Goal: Task Accomplishment & Management: Manage account settings

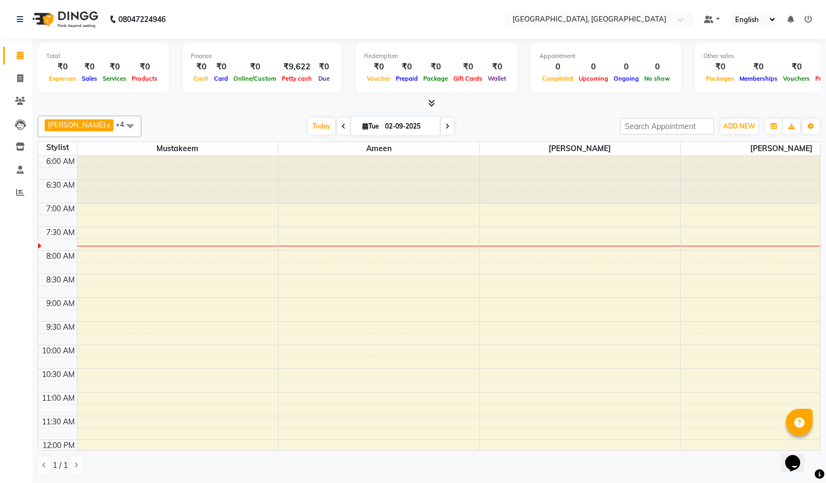
click at [414, 136] on div "[PERSON_NAME] x [PERSON_NAME] x Kasim x +4 Select All [PERSON_NAME] McKingstown…" at bounding box center [429, 127] width 783 height 22
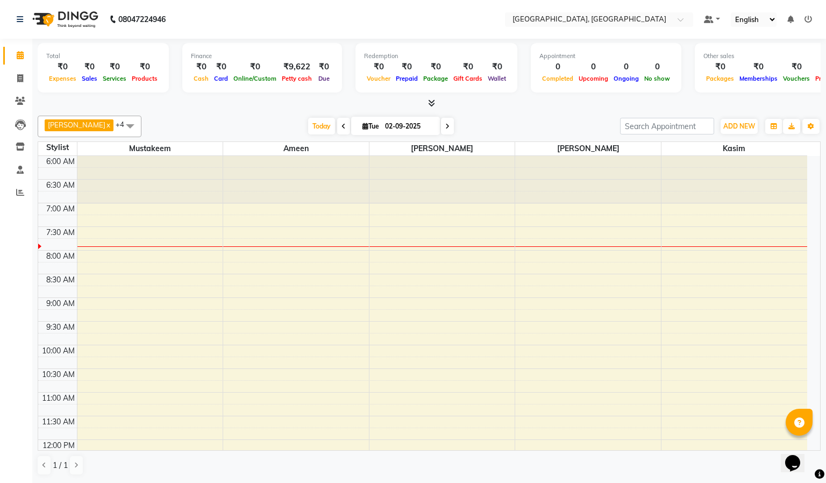
click at [414, 136] on div "[PERSON_NAME] x [PERSON_NAME] x Kasim x +4 Select All [PERSON_NAME] McKingstown…" at bounding box center [429, 127] width 783 height 22
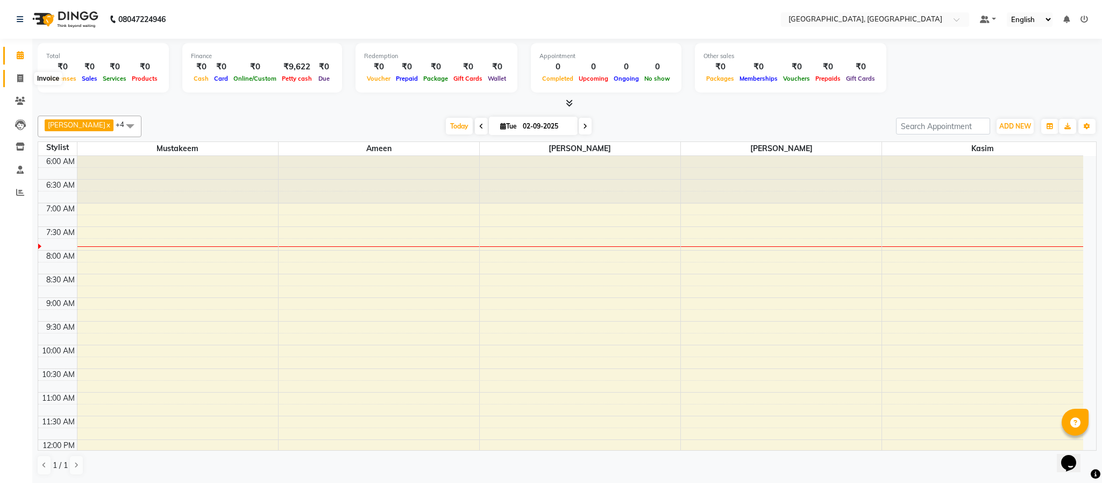
click at [26, 75] on span at bounding box center [20, 79] width 19 height 12
select select "4977"
select select "service"
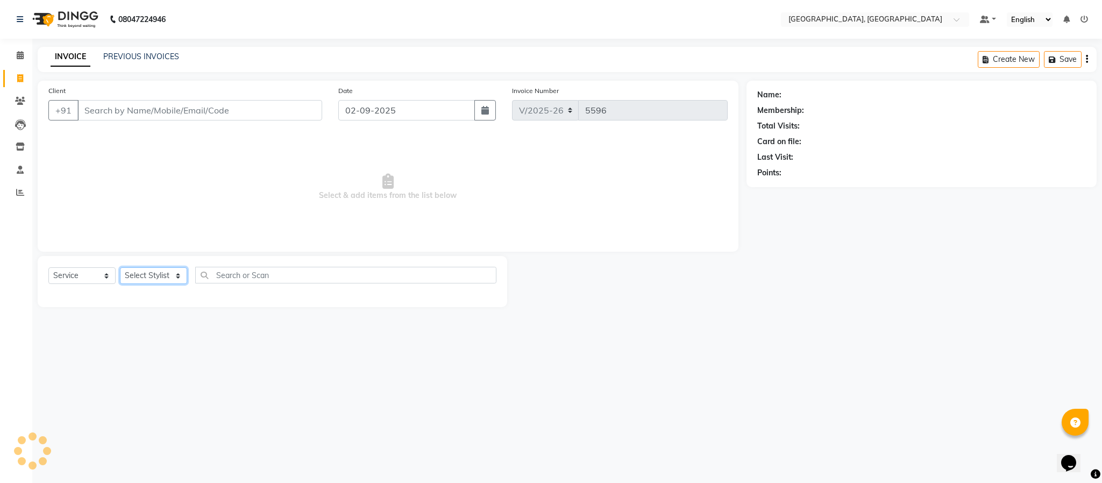
click at [166, 277] on select "Select Stylist Ameen House Keeping [PERSON_NAME] [PERSON_NAME] Prathiswar [PERS…" at bounding box center [153, 275] width 67 height 17
select select "66371"
click at [120, 268] on select "Select Stylist Ameen House Keeping [PERSON_NAME] [PERSON_NAME] Prathiswar [PERS…" at bounding box center [153, 275] width 67 height 17
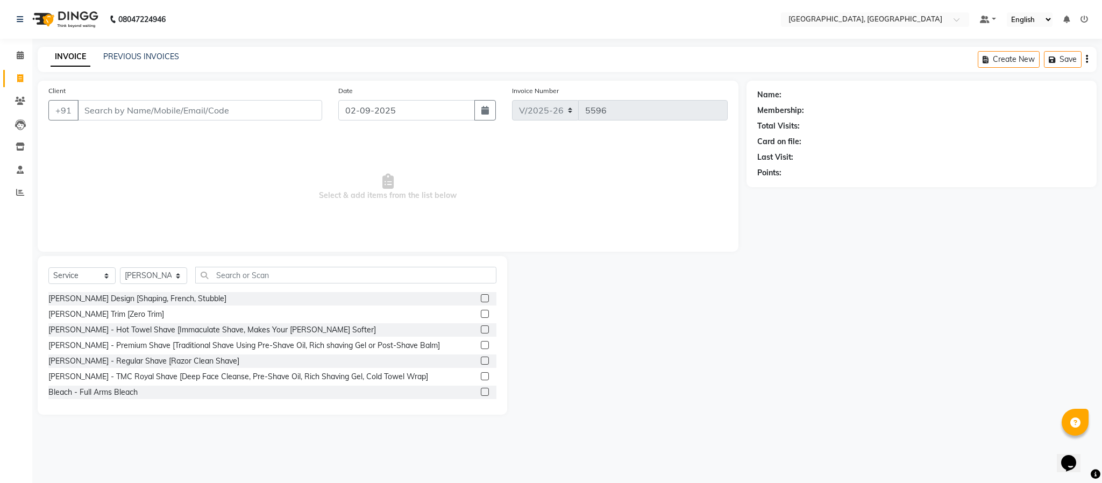
click at [481, 296] on label at bounding box center [485, 298] width 8 height 8
click at [481, 296] on input "checkbox" at bounding box center [484, 298] width 7 height 7
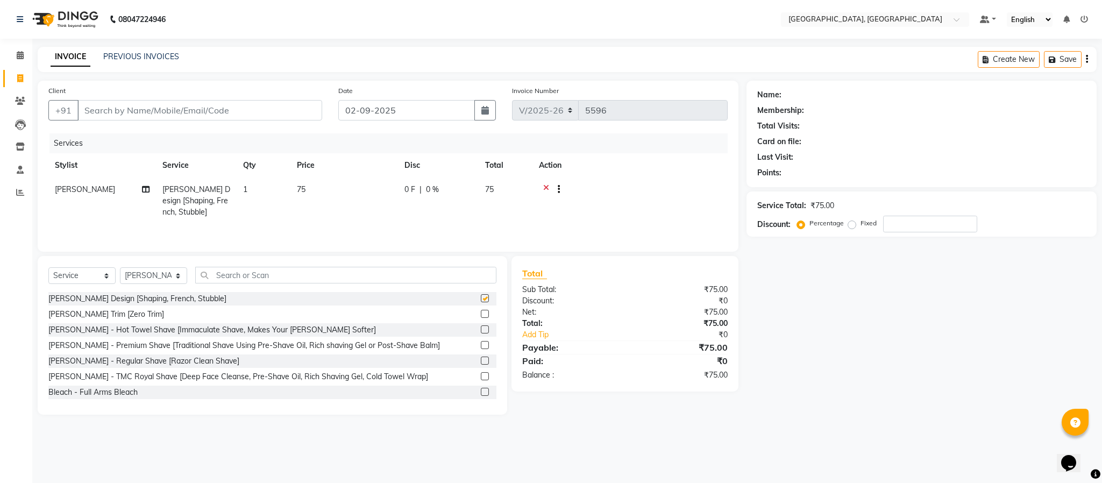
checkbox input "false"
click at [249, 112] on input "Client" at bounding box center [199, 110] width 245 height 20
type input "9"
type input "0"
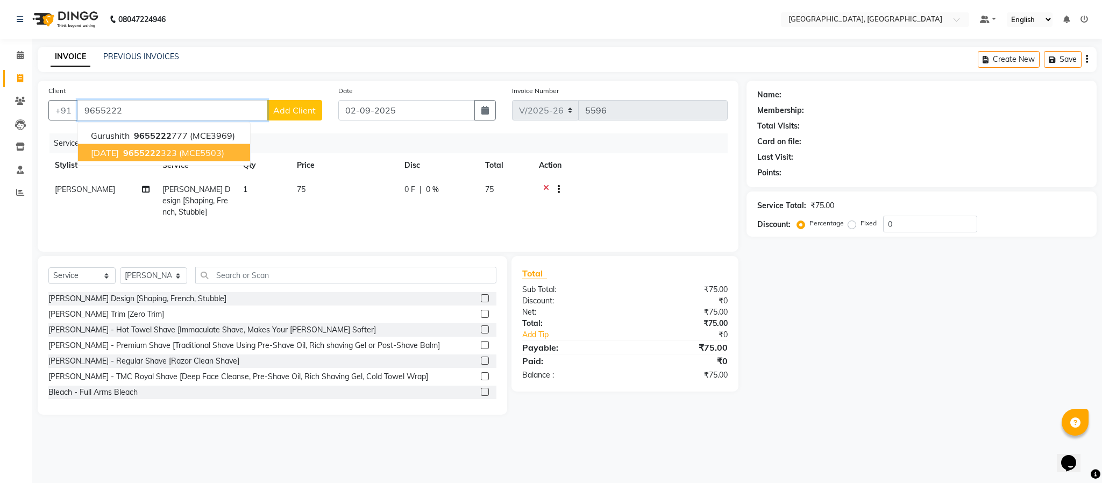
click at [223, 154] on button "[DATE] 9655222 323 (MCE5503)" at bounding box center [164, 152] width 172 height 17
type input "9655222323"
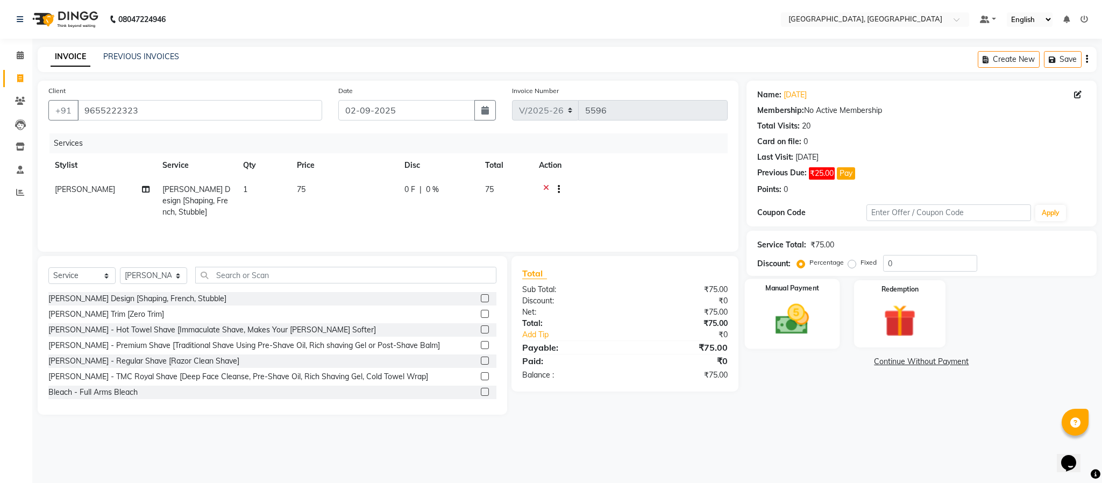
click at [797, 336] on img at bounding box center [792, 319] width 55 height 39
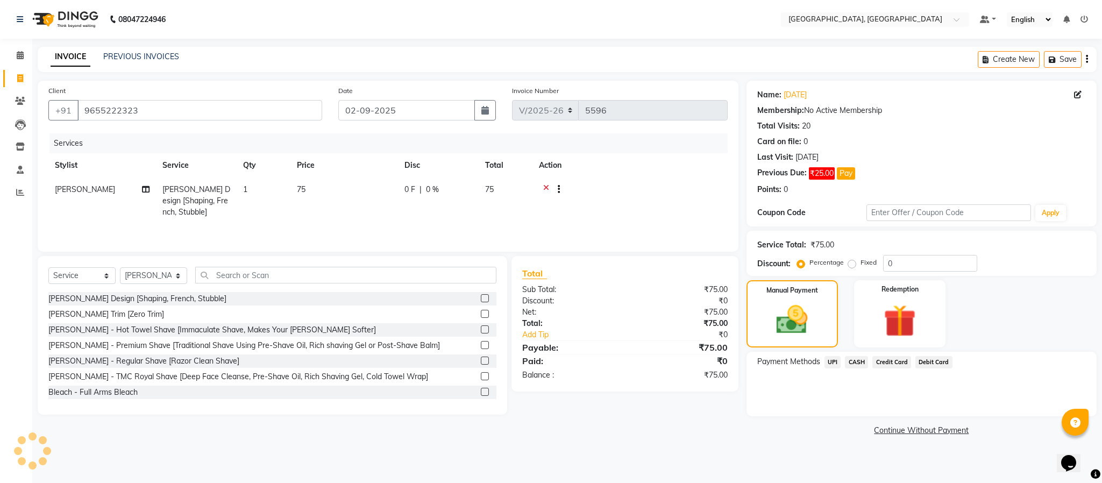
click at [831, 364] on span "UPI" at bounding box center [832, 362] width 17 height 12
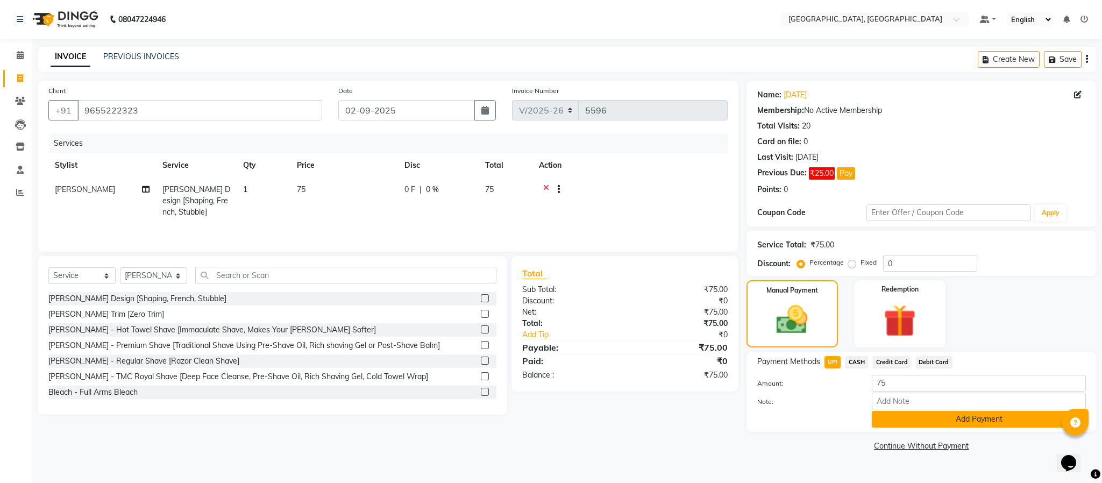
click at [996, 423] on button "Add Payment" at bounding box center [979, 419] width 214 height 17
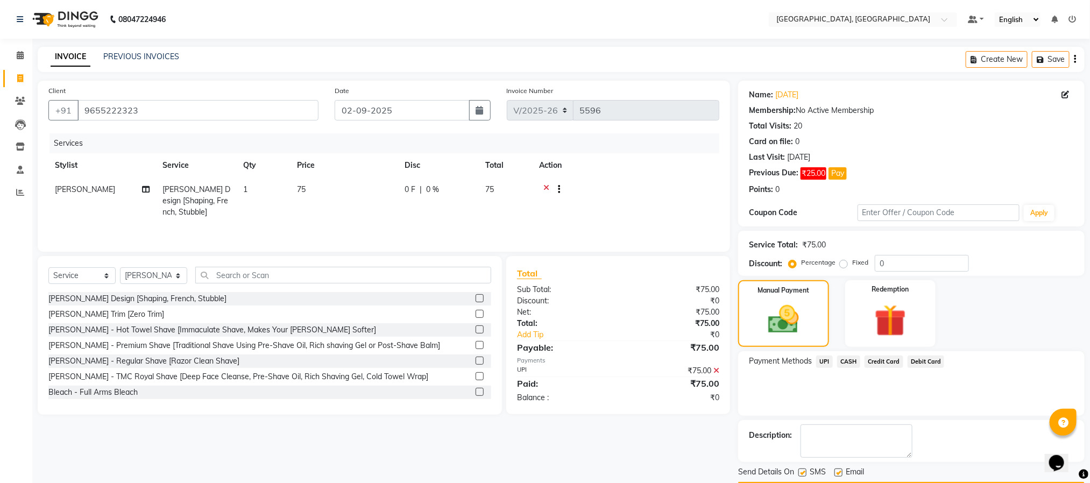
scroll to position [33, 0]
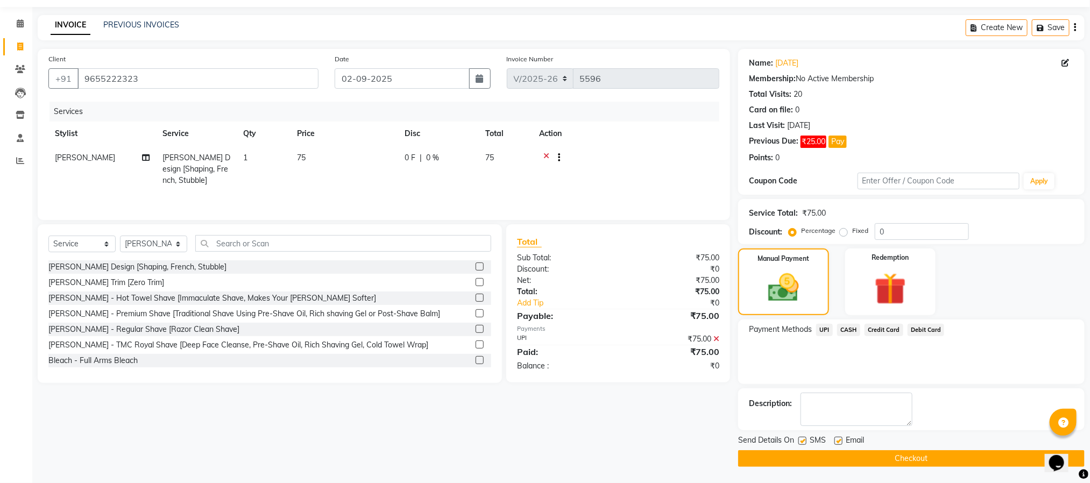
click at [947, 457] on button "Checkout" at bounding box center [911, 458] width 346 height 17
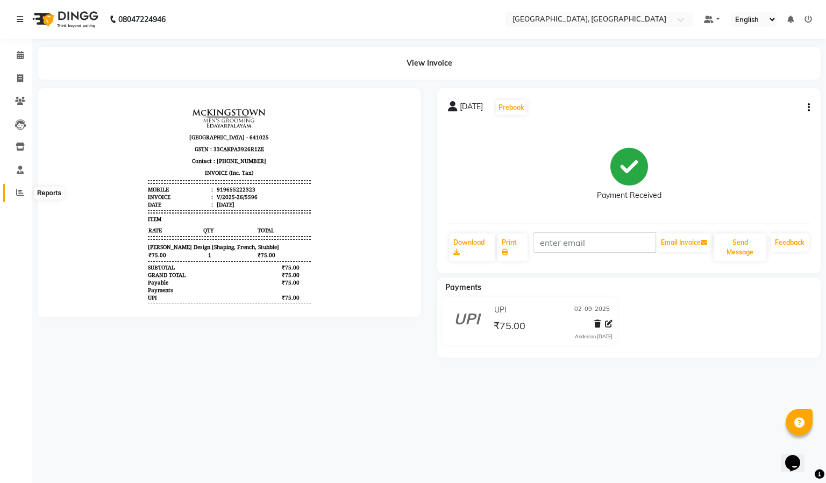
click at [20, 194] on icon at bounding box center [20, 192] width 8 height 8
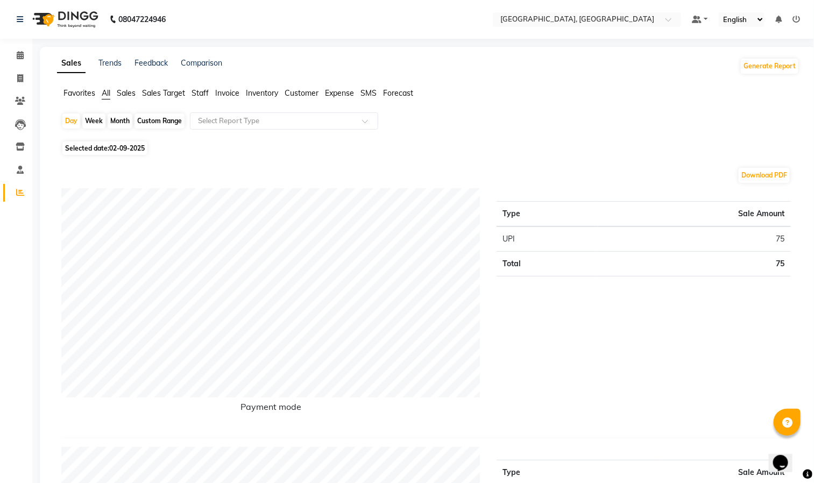
click at [197, 89] on span "Staff" at bounding box center [199, 93] width 17 height 10
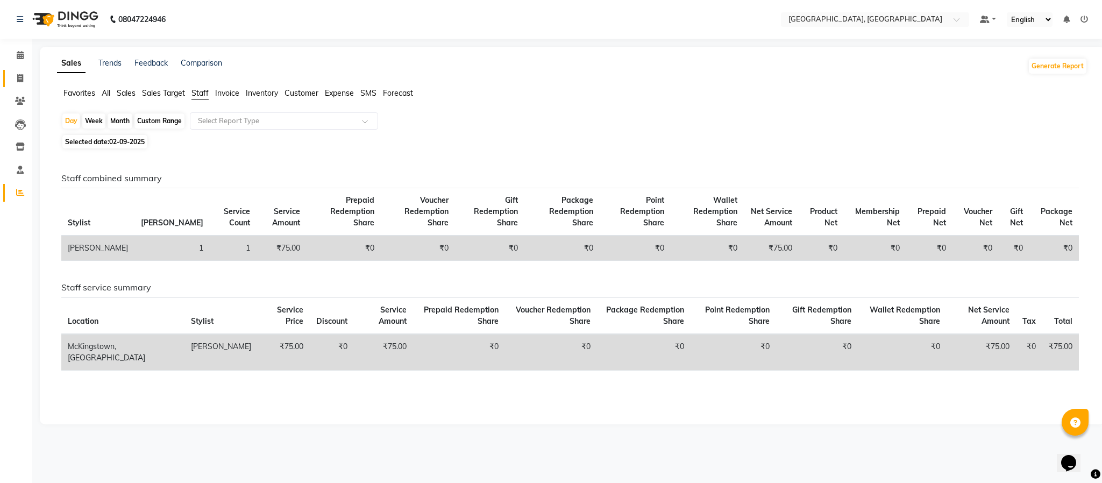
click at [28, 76] on span at bounding box center [20, 79] width 19 height 12
select select "service"
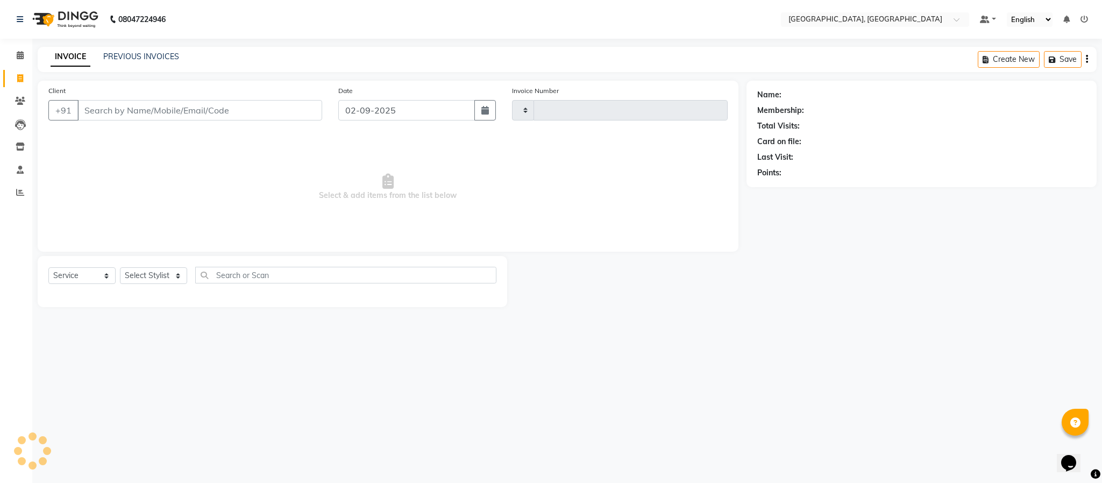
type input "5597"
select select "4977"
click at [161, 284] on select "Select Stylist Ameen House Keeping [PERSON_NAME] [PERSON_NAME] Prathiswar [PERS…" at bounding box center [153, 275] width 67 height 17
select select "85156"
click at [120, 268] on select "Select Stylist Ameen House Keeping [PERSON_NAME] [PERSON_NAME] Prathiswar [PERS…" at bounding box center [153, 275] width 67 height 17
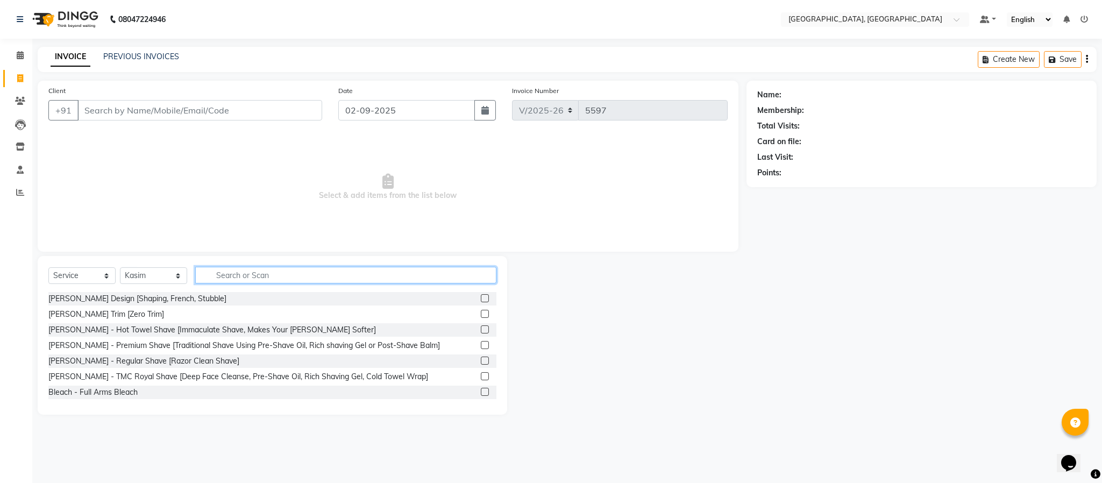
click at [295, 276] on input "text" at bounding box center [345, 275] width 301 height 17
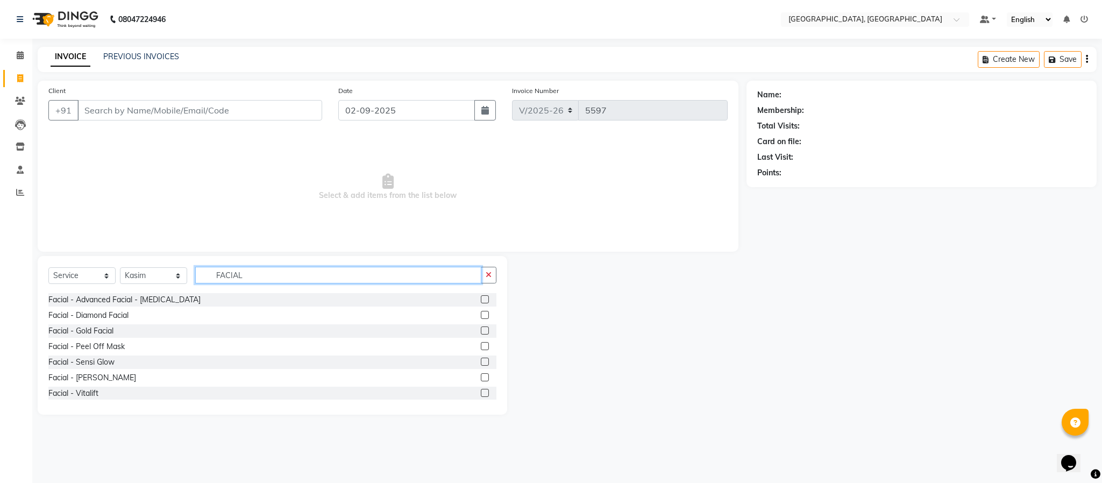
scroll to position [161, 0]
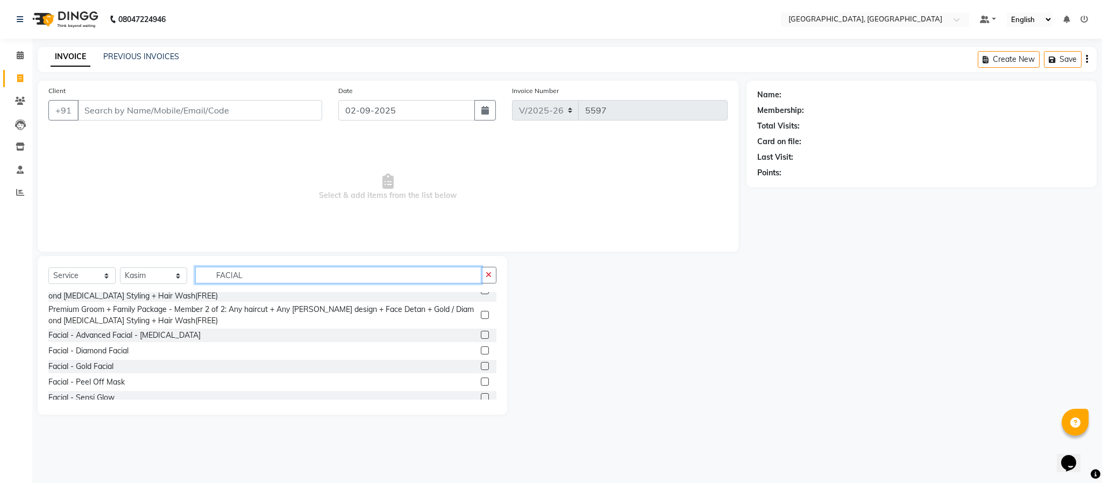
type input "FACIAL"
click at [481, 354] on label at bounding box center [485, 350] width 8 height 8
click at [481, 354] on input "checkbox" at bounding box center [484, 350] width 7 height 7
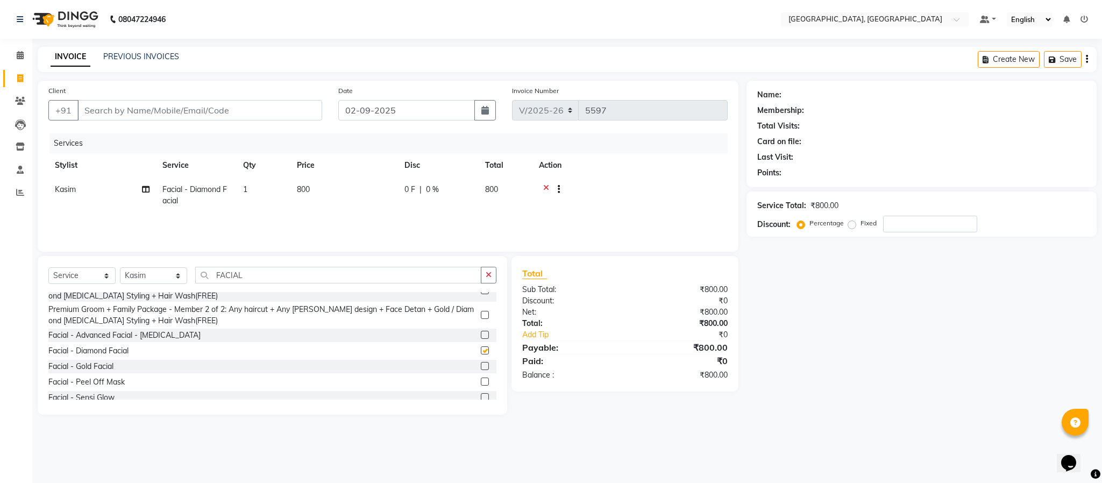
checkbox input "false"
click at [544, 186] on icon at bounding box center [546, 190] width 6 height 13
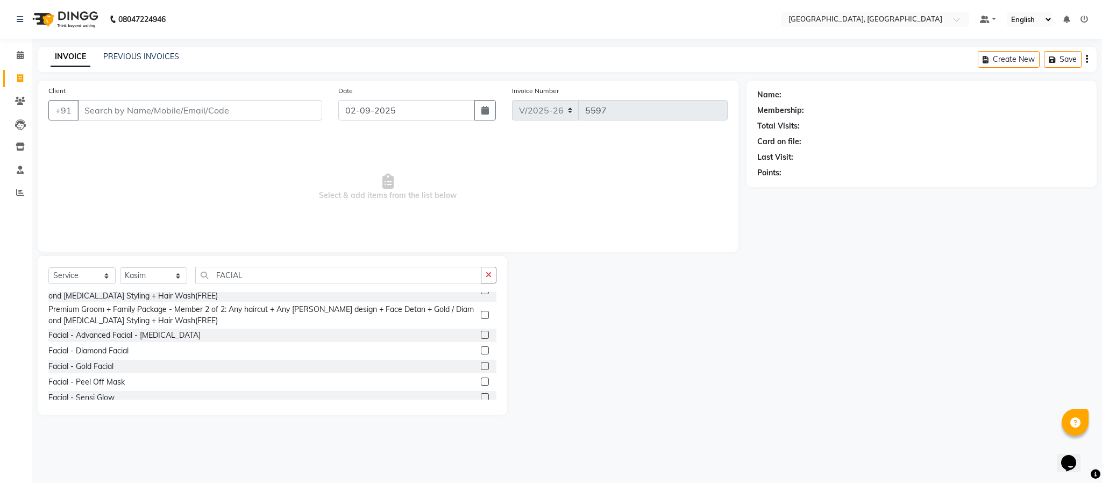
click at [481, 363] on label at bounding box center [485, 366] width 8 height 8
click at [481, 363] on input "checkbox" at bounding box center [484, 366] width 7 height 7
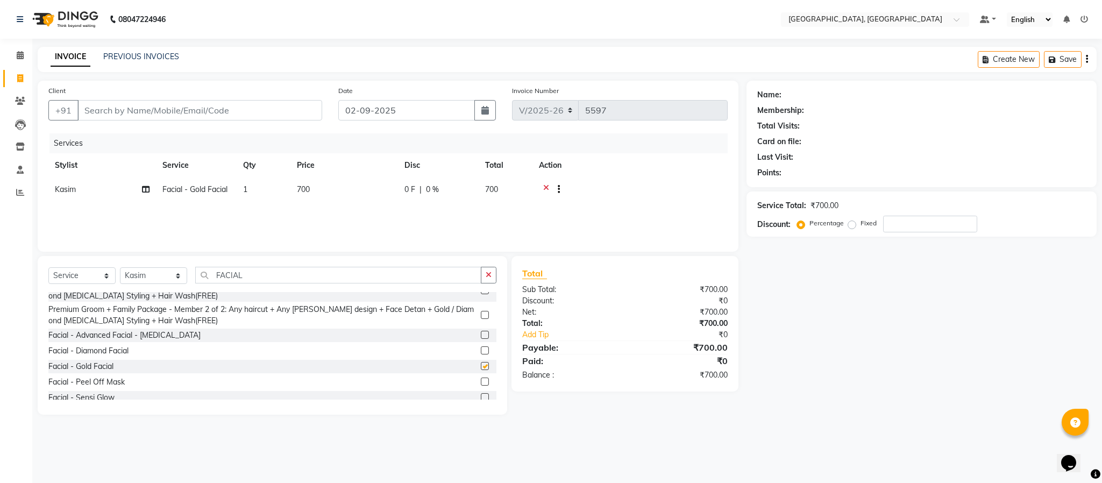
checkbox input "false"
click at [544, 190] on icon at bounding box center [546, 190] width 6 height 13
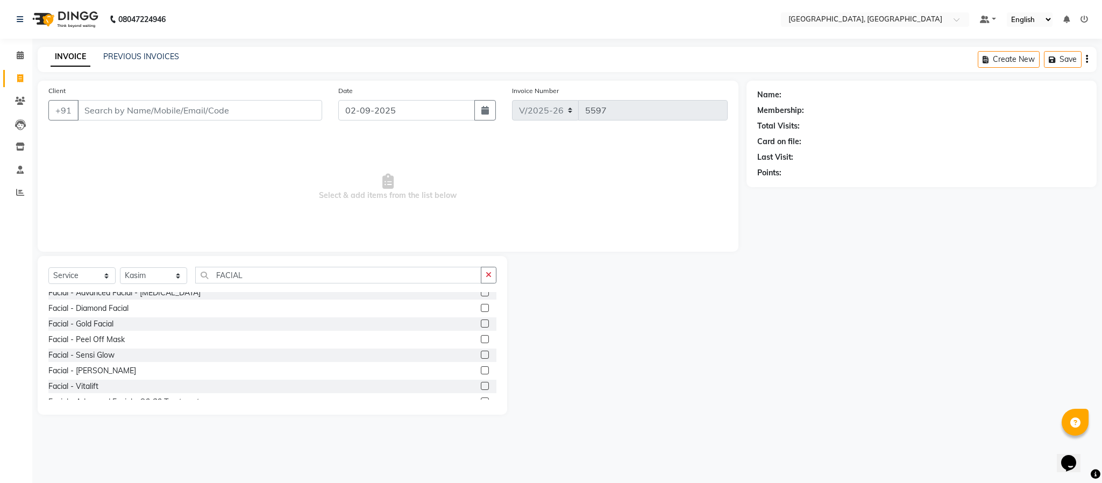
scroll to position [242, 0]
click at [481, 316] on label at bounding box center [485, 316] width 8 height 8
click at [481, 316] on input "checkbox" at bounding box center [484, 317] width 7 height 7
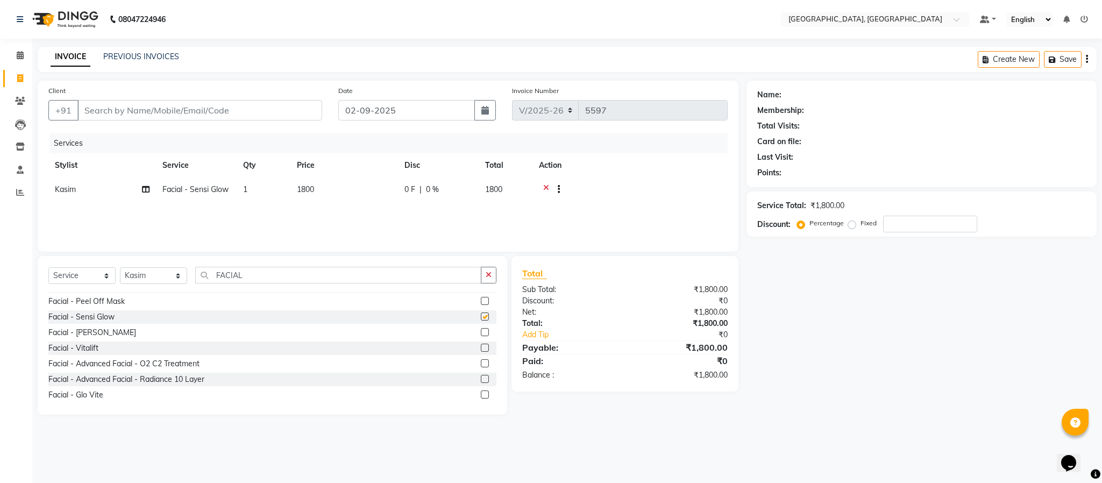
checkbox input "false"
click at [487, 278] on icon "button" at bounding box center [489, 275] width 6 height 8
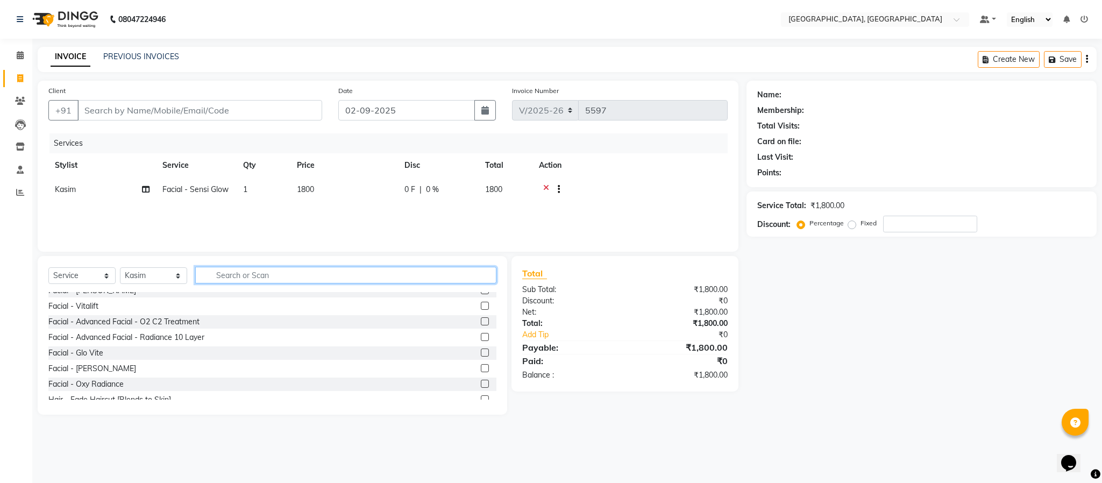
scroll to position [689, 0]
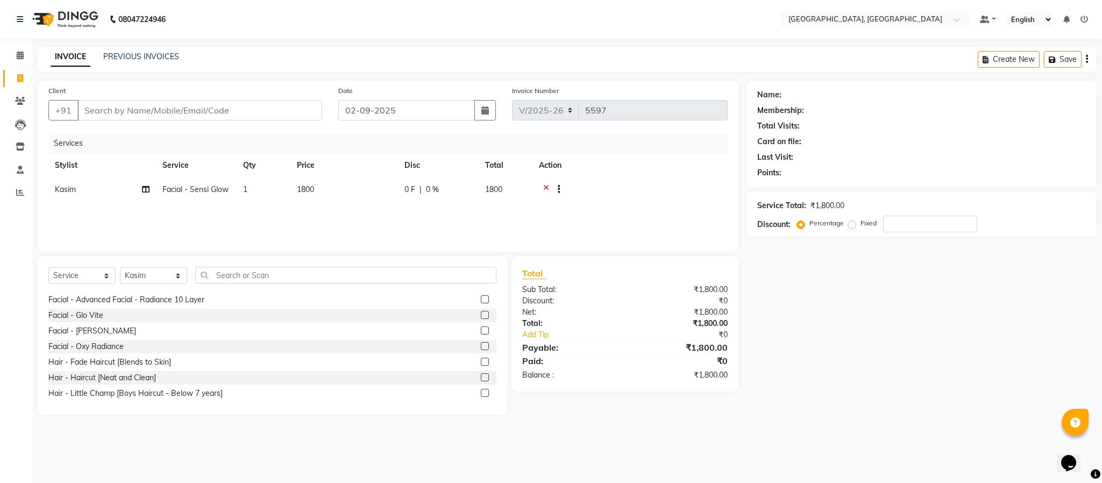
click at [481, 344] on label at bounding box center [485, 346] width 8 height 8
click at [481, 344] on input "checkbox" at bounding box center [484, 346] width 7 height 7
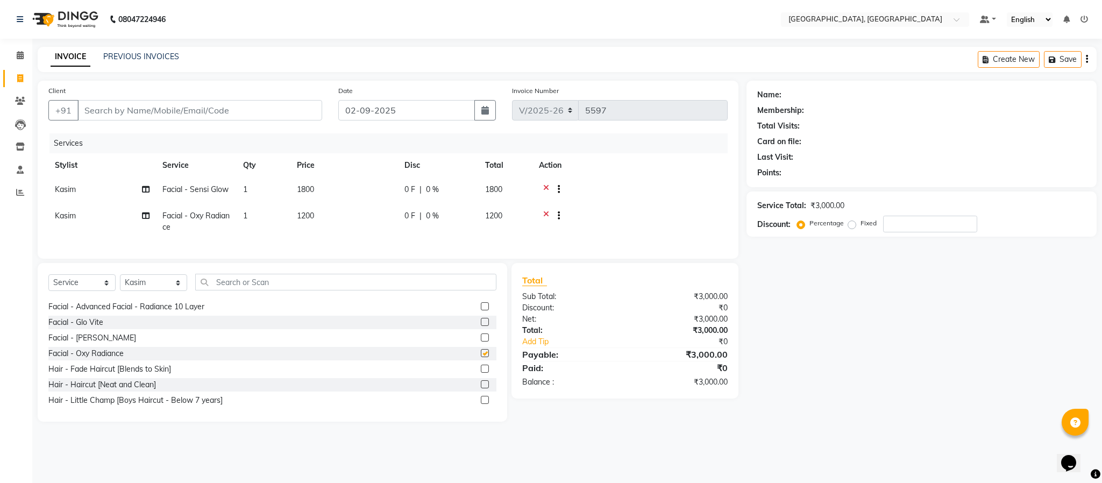
checkbox input "false"
click at [547, 213] on icon at bounding box center [546, 216] width 6 height 13
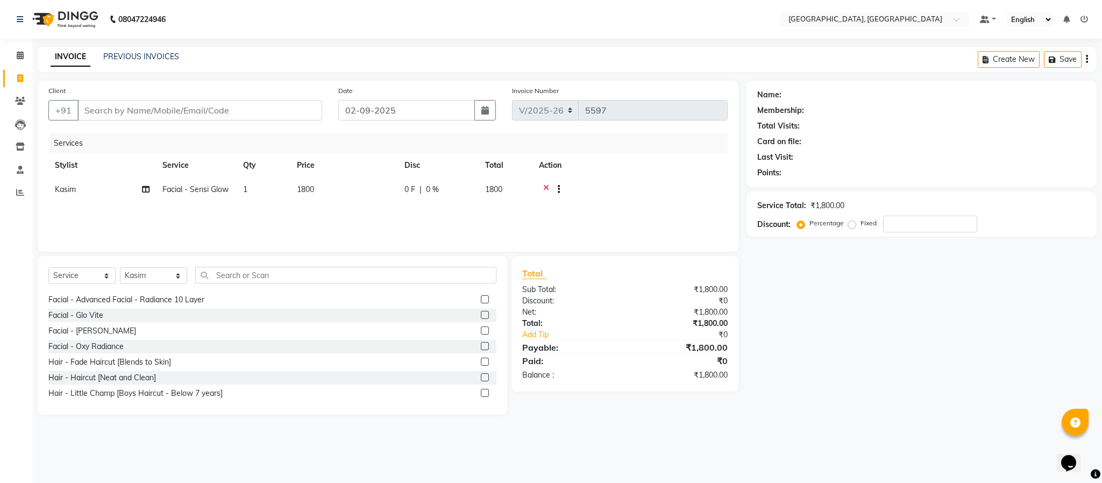
click at [544, 189] on icon at bounding box center [546, 190] width 6 height 13
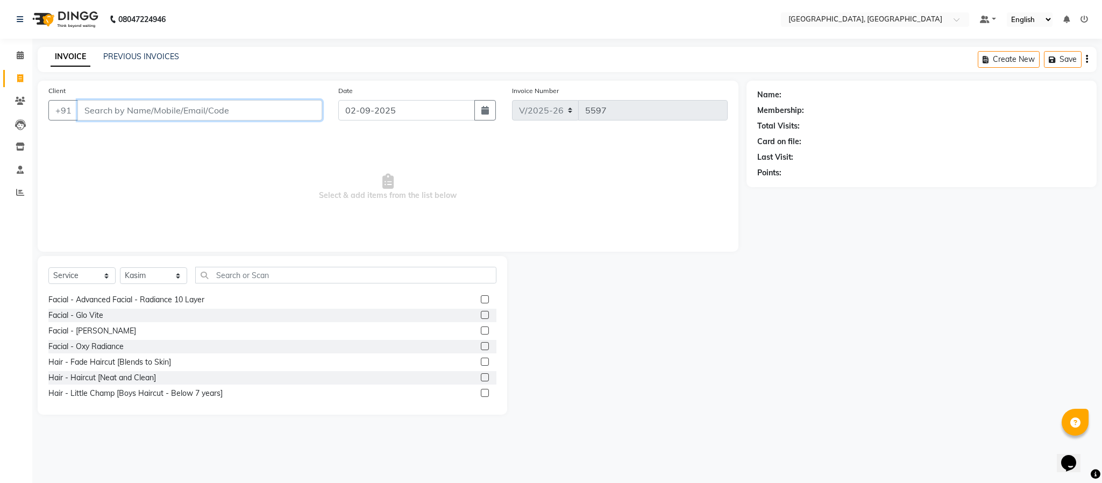
click at [124, 118] on input "Client" at bounding box center [199, 110] width 245 height 20
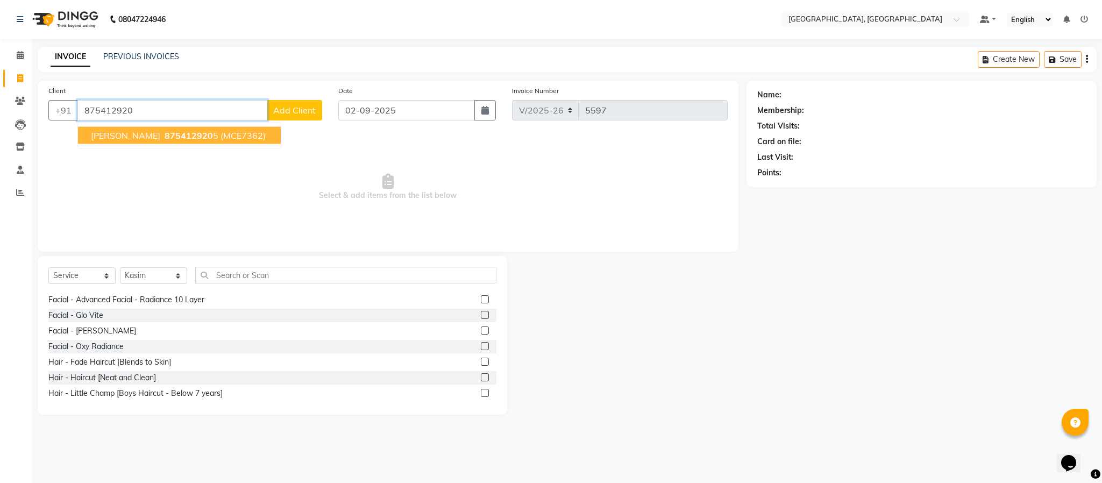
click at [220, 131] on span "(MCE7362)" at bounding box center [242, 135] width 45 height 11
type input "8754129205"
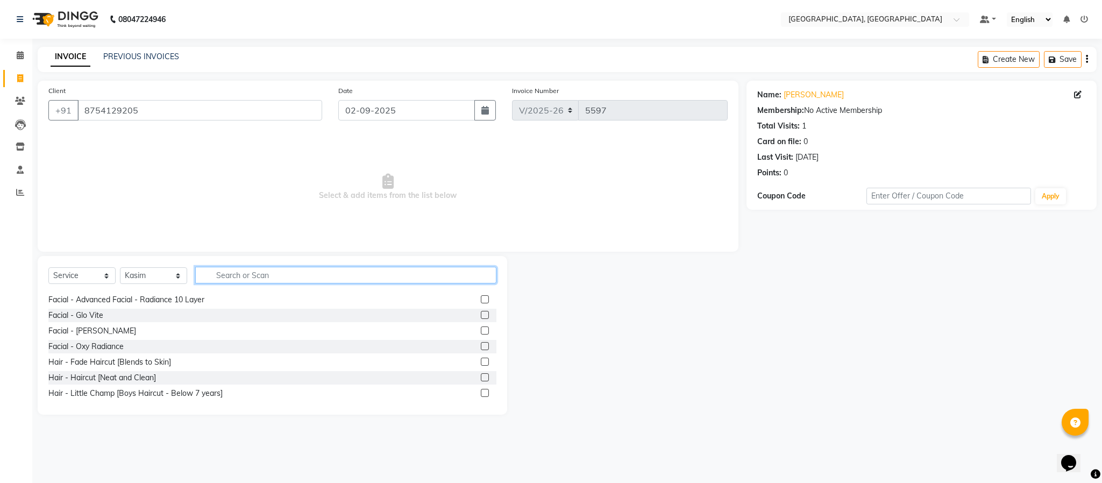
click at [243, 273] on input "text" at bounding box center [345, 275] width 301 height 17
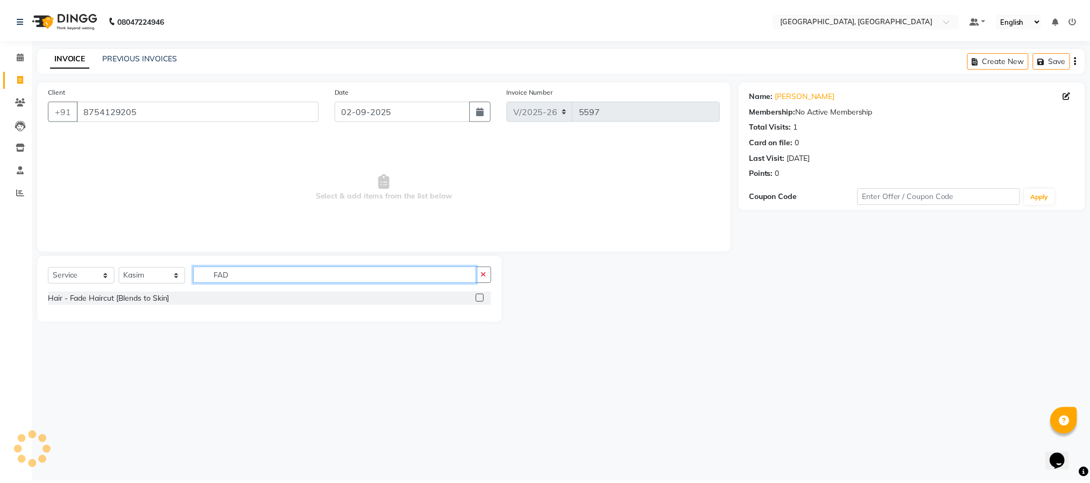
scroll to position [0, 0]
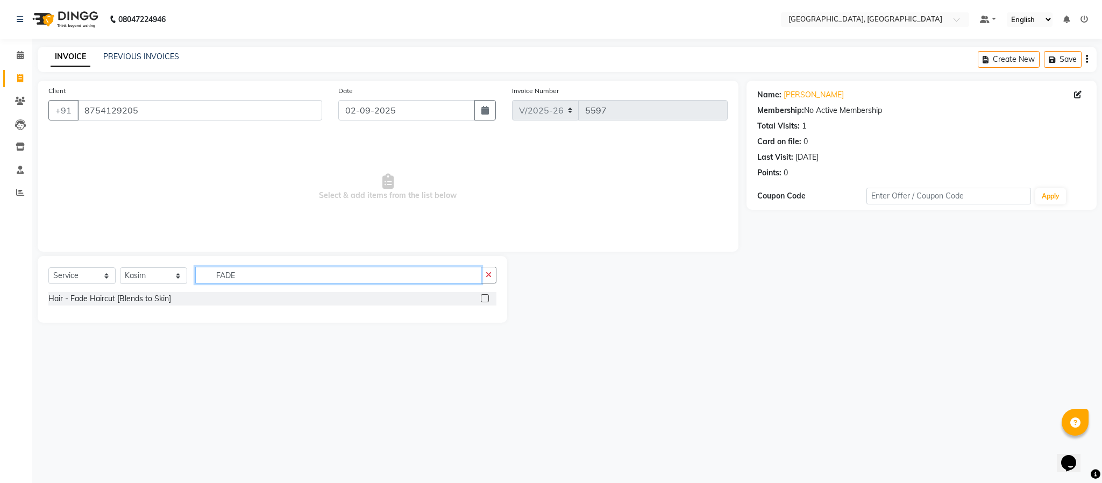
type input "FADE"
click at [485, 296] on label at bounding box center [485, 298] width 8 height 8
click at [485, 296] on input "checkbox" at bounding box center [484, 298] width 7 height 7
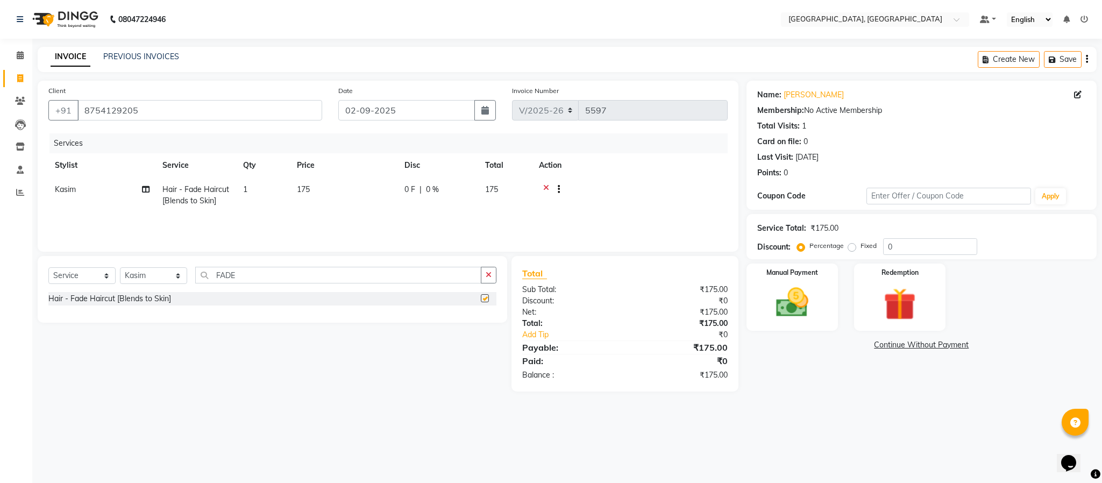
checkbox input "false"
click at [494, 277] on button "button" at bounding box center [489, 275] width 16 height 17
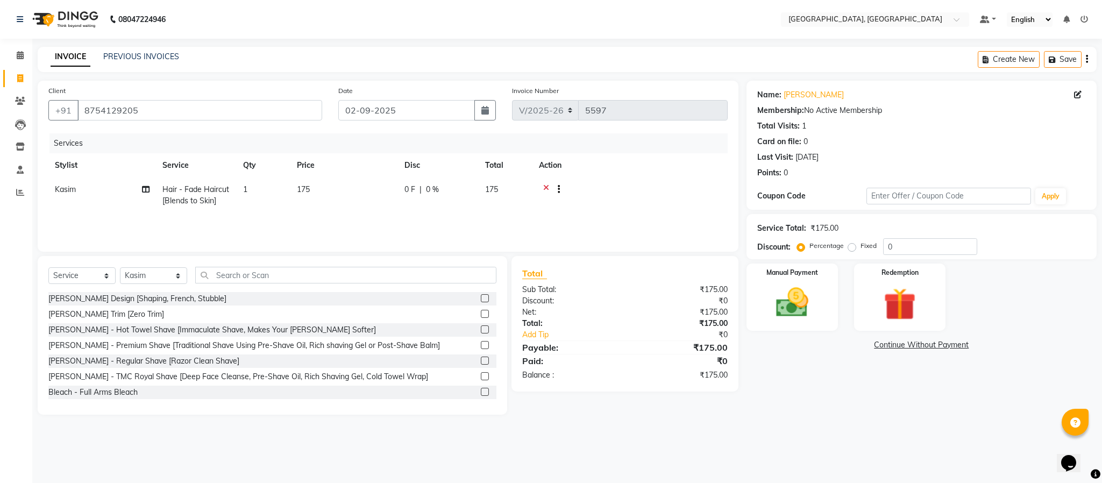
click at [481, 298] on label at bounding box center [485, 298] width 8 height 8
click at [481, 298] on input "checkbox" at bounding box center [484, 298] width 7 height 7
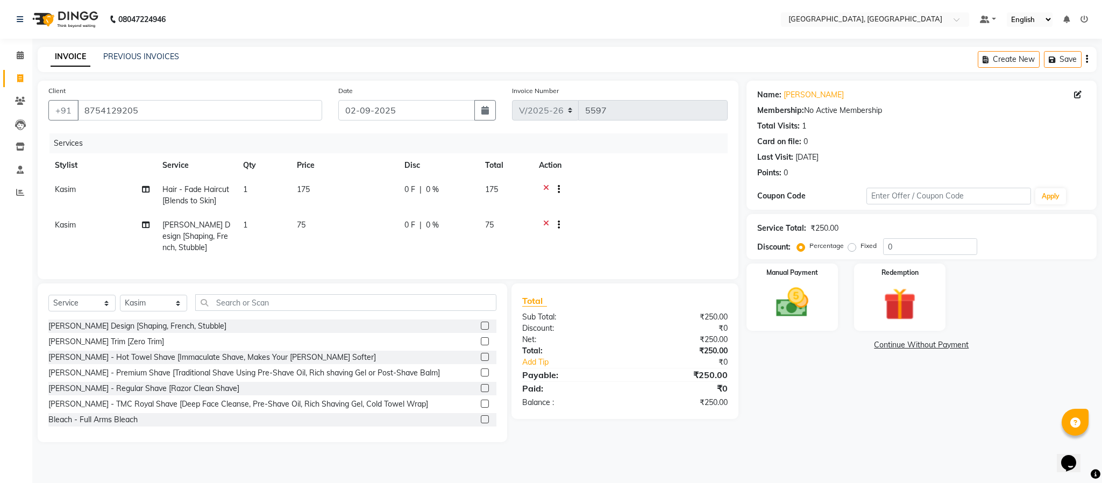
click at [481, 330] on label at bounding box center [485, 326] width 8 height 8
click at [481, 330] on input "checkbox" at bounding box center [484, 326] width 7 height 7
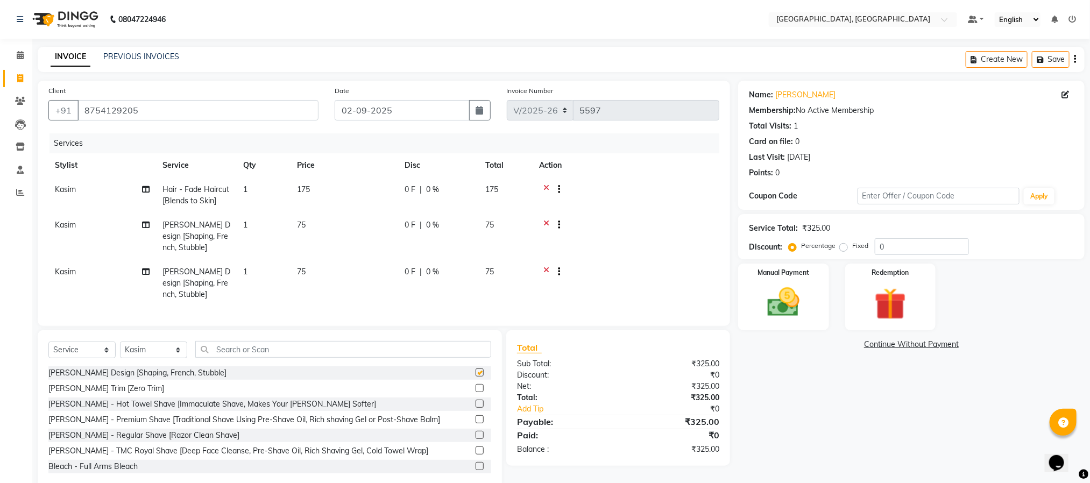
checkbox input "false"
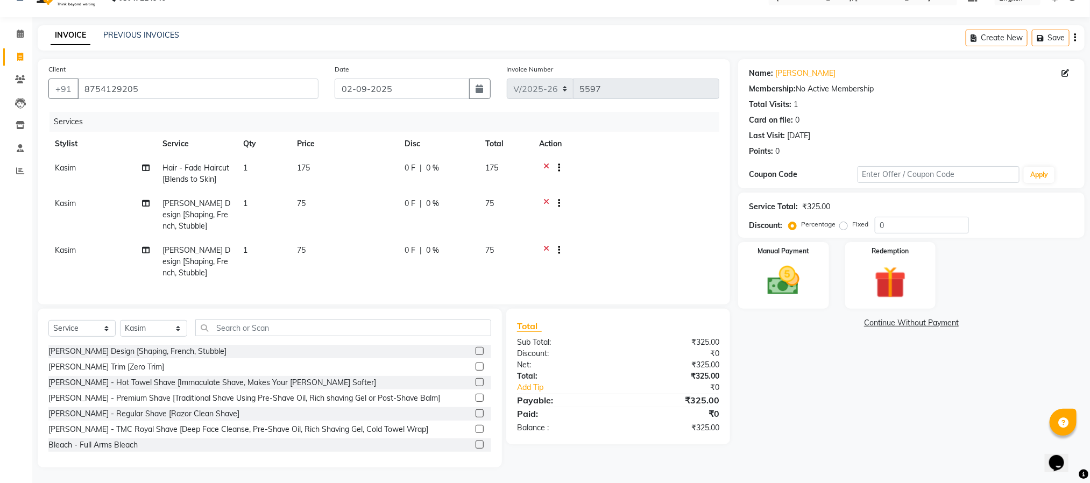
scroll to position [34, 0]
click at [451, 325] on input "text" at bounding box center [343, 327] width 296 height 17
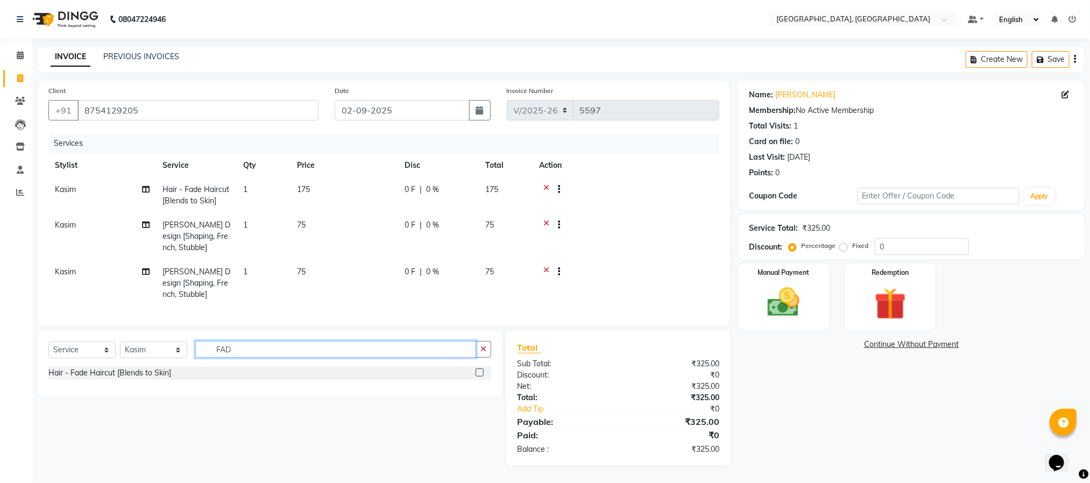
scroll to position [11, 0]
type input "FADE"
click at [481, 373] on label at bounding box center [479, 372] width 8 height 8
click at [481, 373] on input "checkbox" at bounding box center [478, 372] width 7 height 7
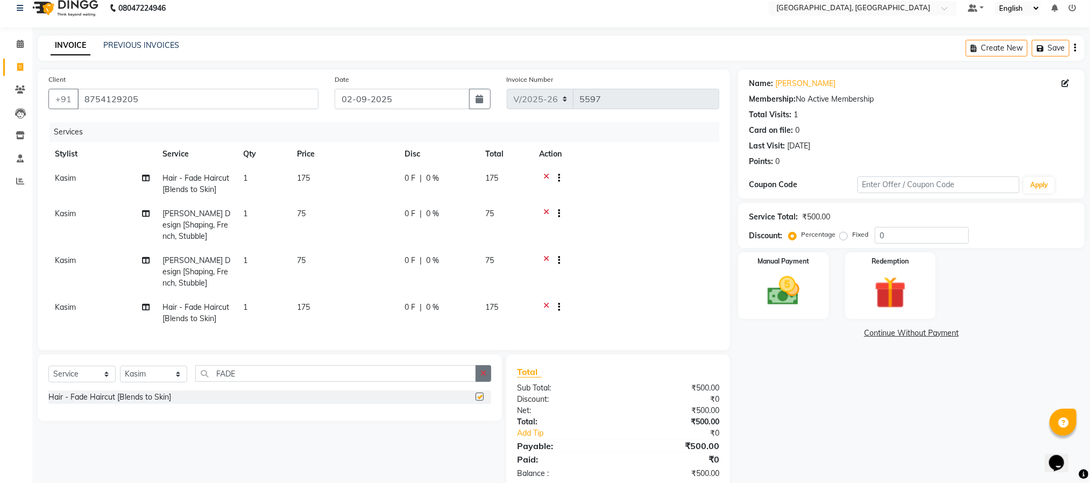
checkbox input "false"
click at [481, 377] on icon "button" at bounding box center [483, 373] width 6 height 8
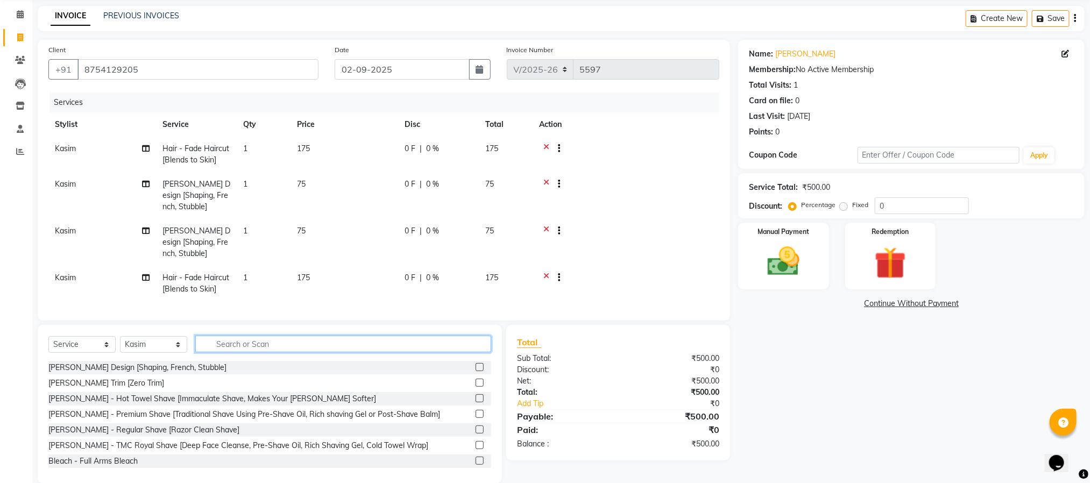
scroll to position [69, 0]
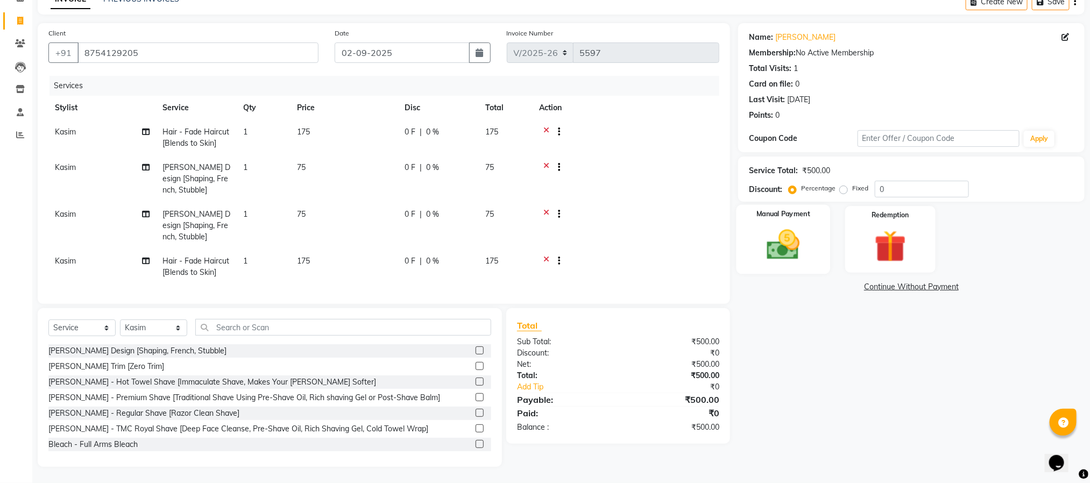
click at [808, 239] on img at bounding box center [783, 245] width 54 height 38
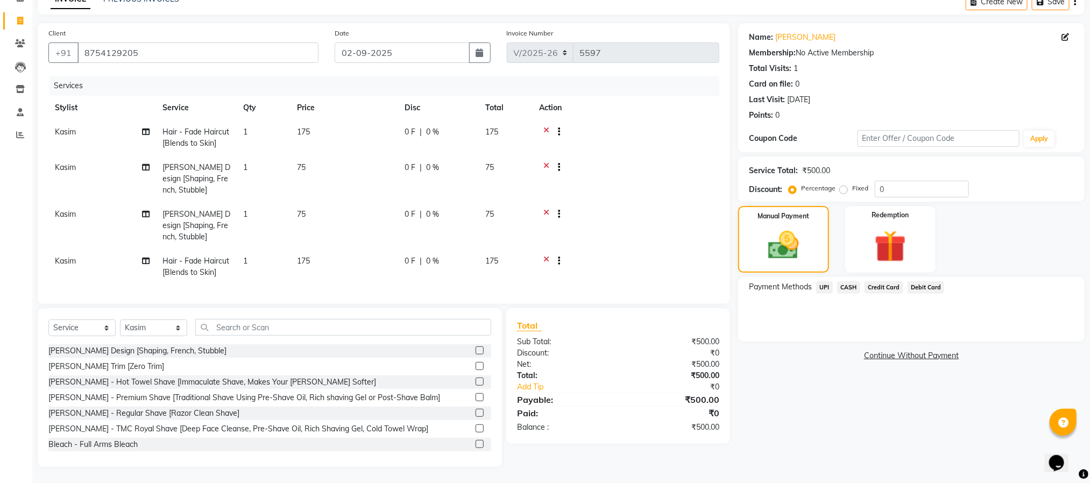
click at [823, 281] on span "UPI" at bounding box center [824, 287] width 17 height 12
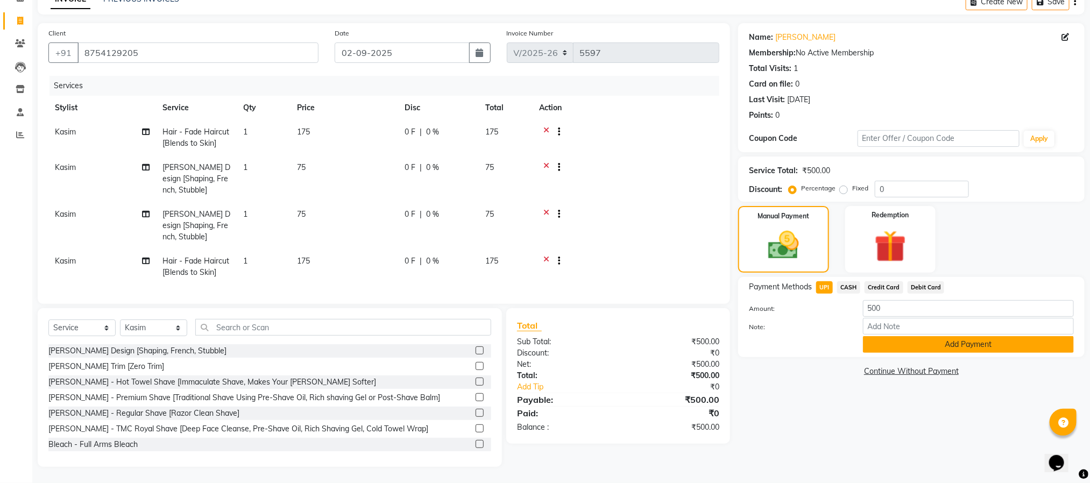
click at [901, 336] on button "Add Payment" at bounding box center [968, 344] width 211 height 17
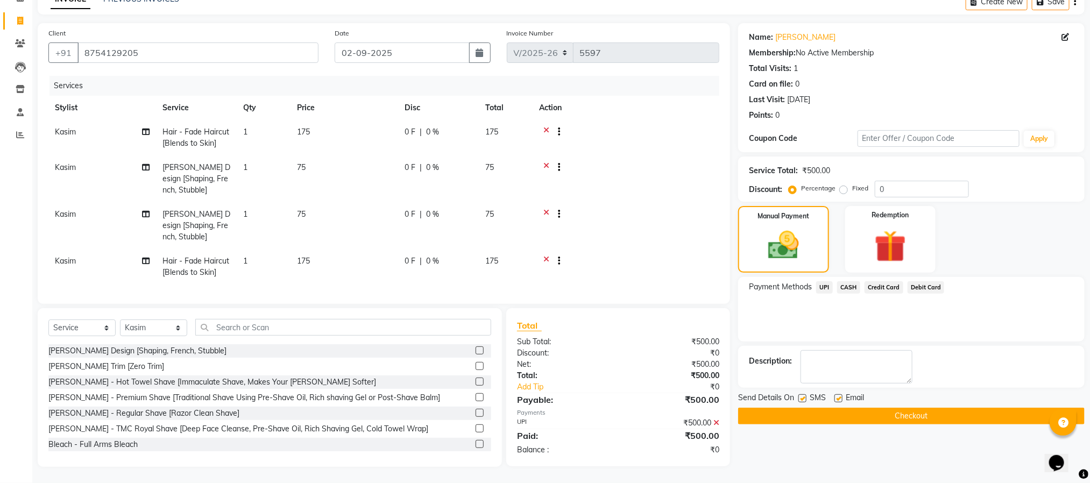
click at [841, 408] on button "Checkout" at bounding box center [911, 416] width 346 height 17
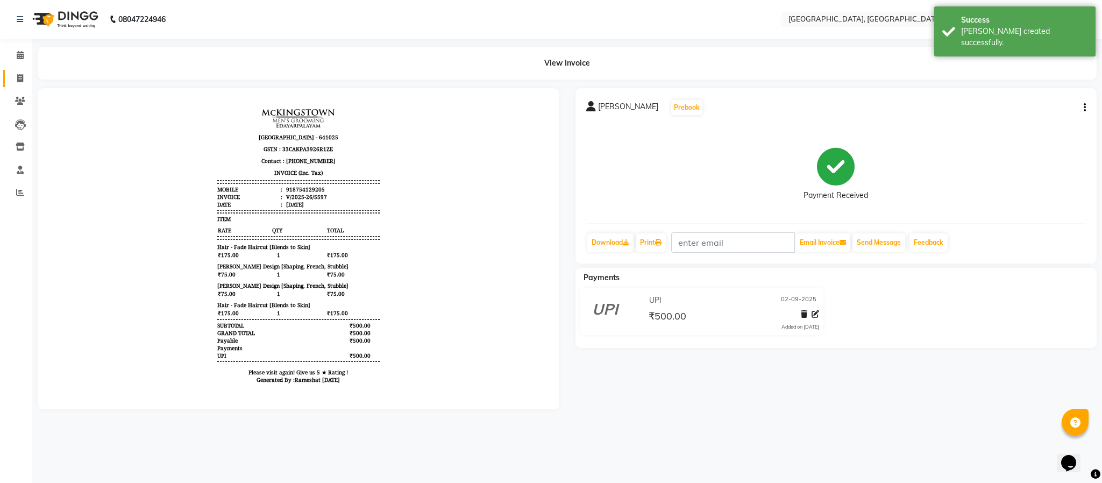
drag, startPoint x: 21, startPoint y: 65, endPoint x: 15, endPoint y: 73, distance: 10.0
click at [16, 72] on ul "Calendar Invoice Clients Leads Inventory Staff Reports Completed InProgress Upc…" at bounding box center [16, 127] width 32 height 166
click at [15, 73] on span at bounding box center [20, 79] width 19 height 12
select select "4977"
select select "service"
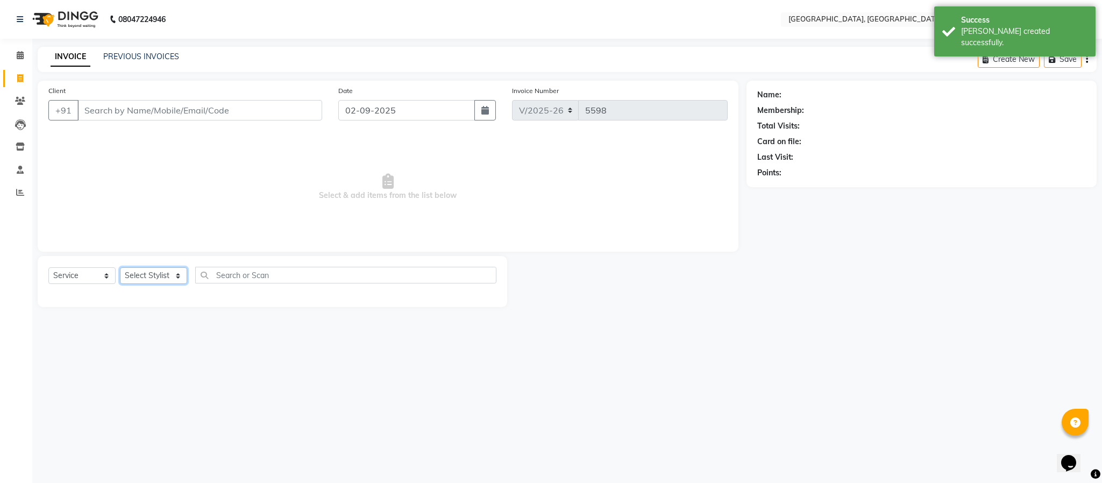
click at [154, 281] on select "Select Stylist Ameen House Keeping [PERSON_NAME] [PERSON_NAME] Prathiswar [PERS…" at bounding box center [153, 275] width 67 height 17
select select "85156"
click at [120, 268] on select "Select Stylist Ameen House Keeping [PERSON_NAME] [PERSON_NAME] Prathiswar [PERS…" at bounding box center [153, 275] width 67 height 17
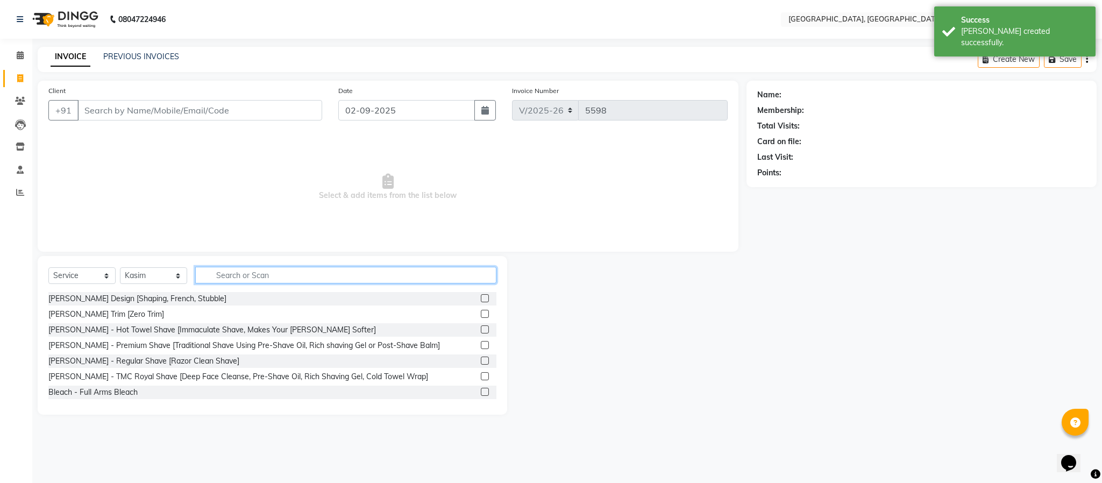
click at [262, 273] on input "text" at bounding box center [345, 275] width 301 height 17
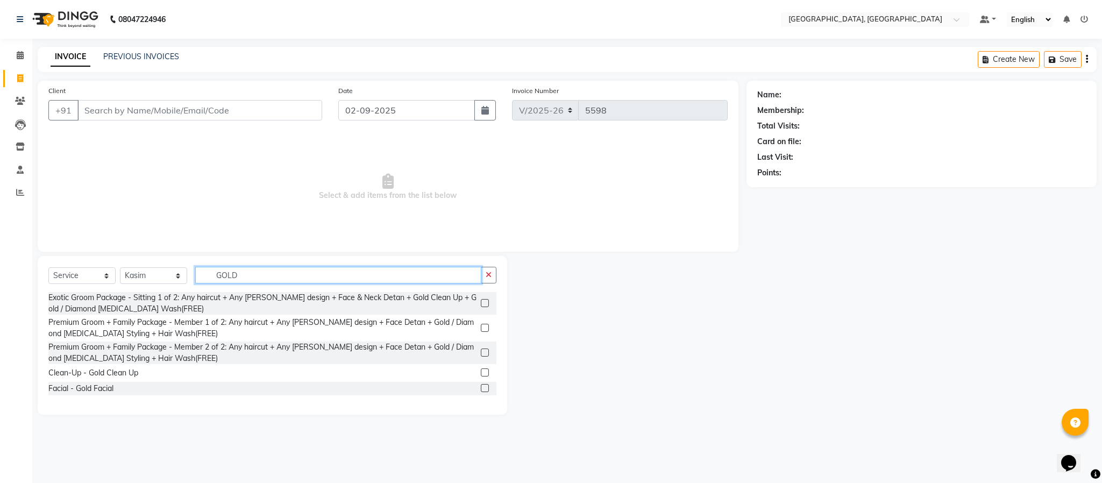
type input "GOLD"
click at [481, 388] on label at bounding box center [485, 388] width 8 height 8
click at [481, 388] on input "checkbox" at bounding box center [484, 388] width 7 height 7
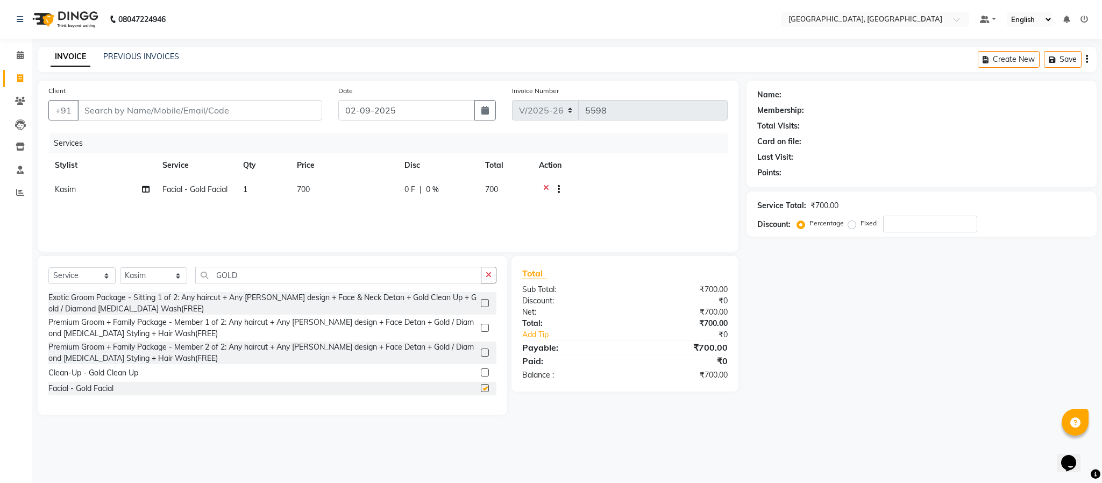
checkbox input "false"
click at [546, 188] on icon at bounding box center [546, 190] width 6 height 13
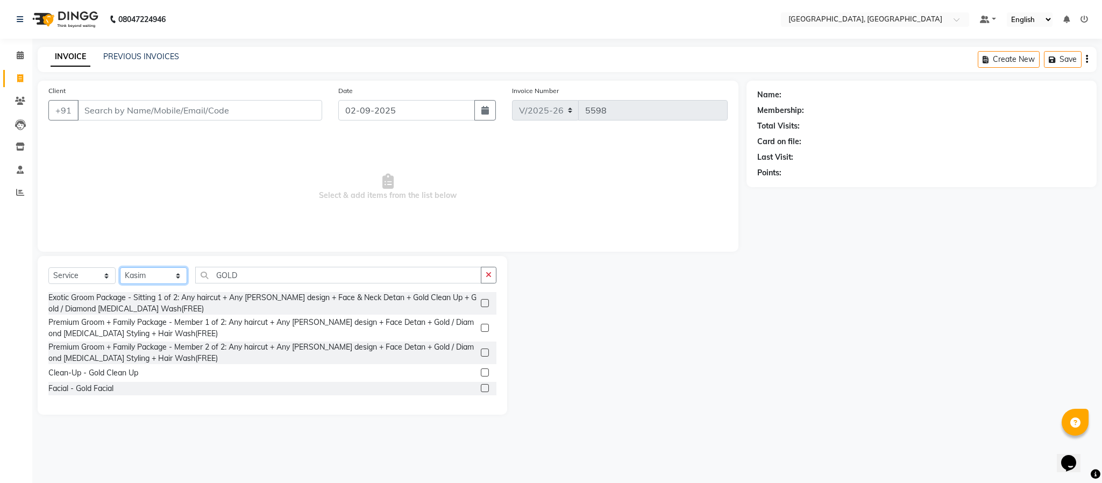
click at [156, 283] on select "Select Stylist Ameen House Keeping [PERSON_NAME] [PERSON_NAME] Prathiswar [PERS…" at bounding box center [153, 275] width 67 height 17
select select "66371"
click at [120, 268] on select "Select Stylist Ameen House Keeping [PERSON_NAME] [PERSON_NAME] Prathiswar [PERS…" at bounding box center [153, 275] width 67 height 17
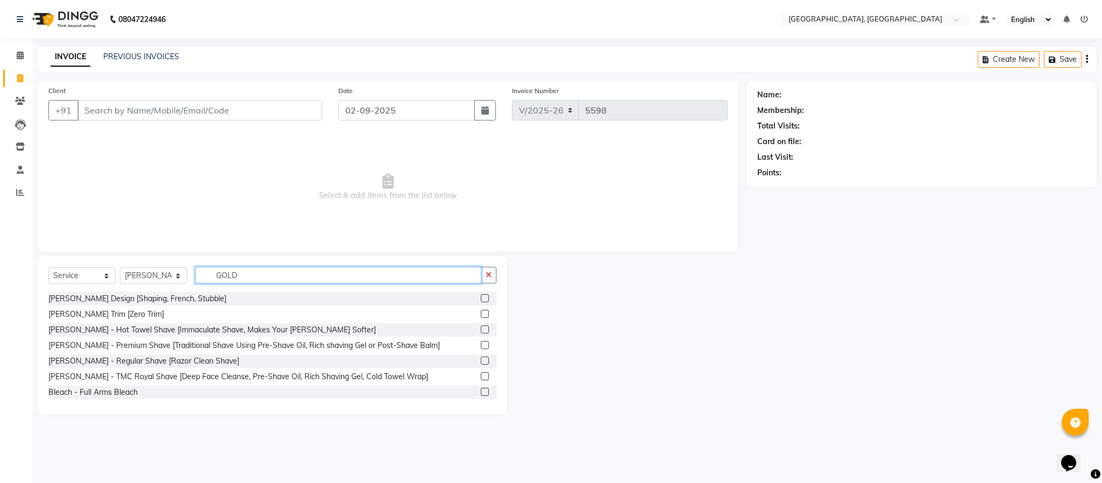
drag, startPoint x: 257, startPoint y: 273, endPoint x: 317, endPoint y: 286, distance: 61.1
click at [273, 277] on input "GOLD" at bounding box center [338, 275] width 286 height 17
click at [491, 273] on icon "button" at bounding box center [489, 275] width 6 height 8
type input "V"
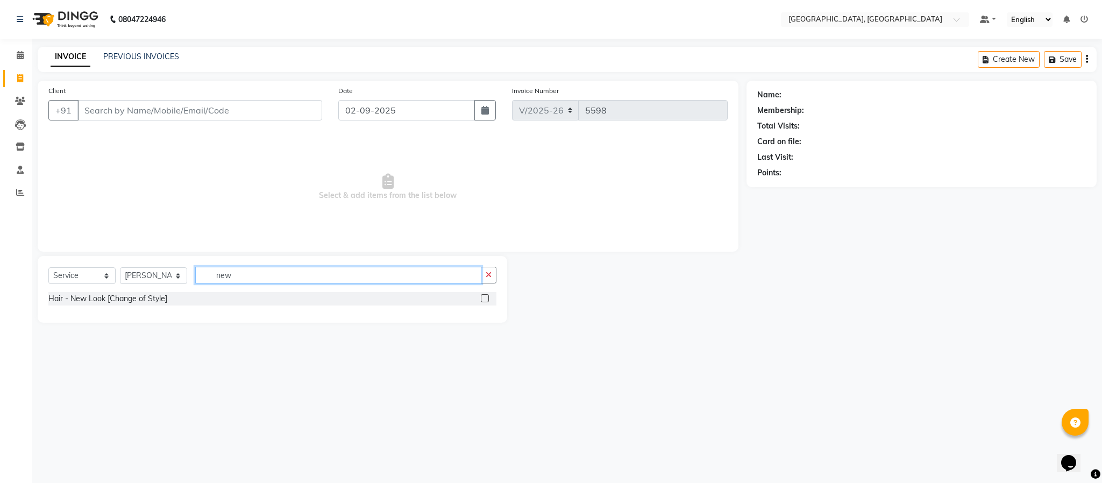
type input "new"
click at [484, 295] on label at bounding box center [485, 298] width 8 height 8
click at [484, 295] on input "checkbox" at bounding box center [484, 298] width 7 height 7
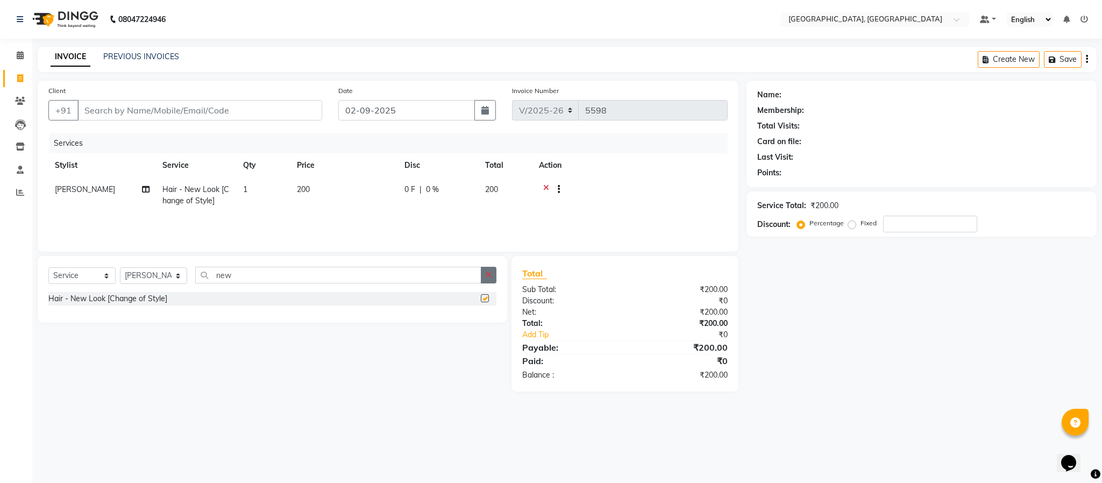
checkbox input "false"
click at [489, 268] on button "button" at bounding box center [489, 275] width 16 height 17
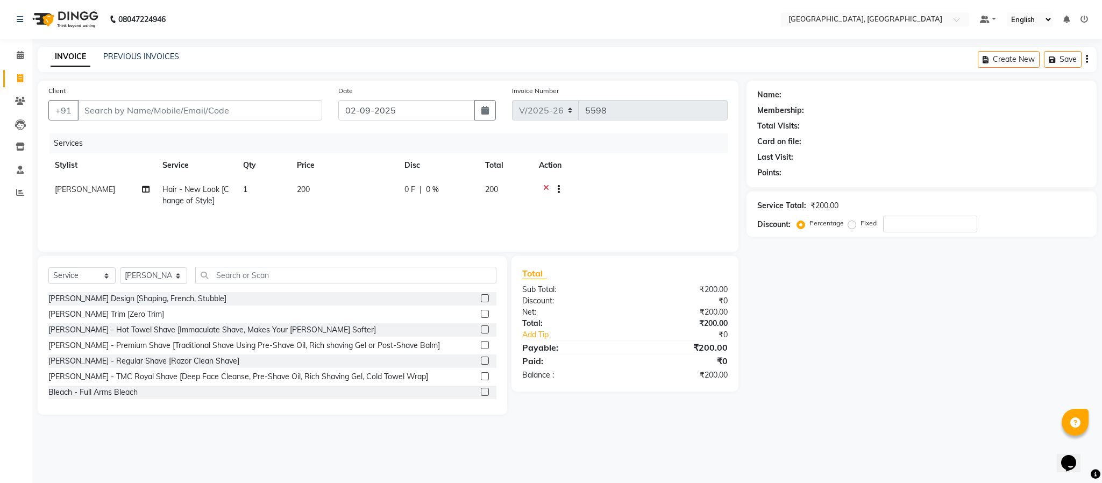
click at [481, 295] on label at bounding box center [485, 298] width 8 height 8
click at [481, 295] on input "checkbox" at bounding box center [484, 298] width 7 height 7
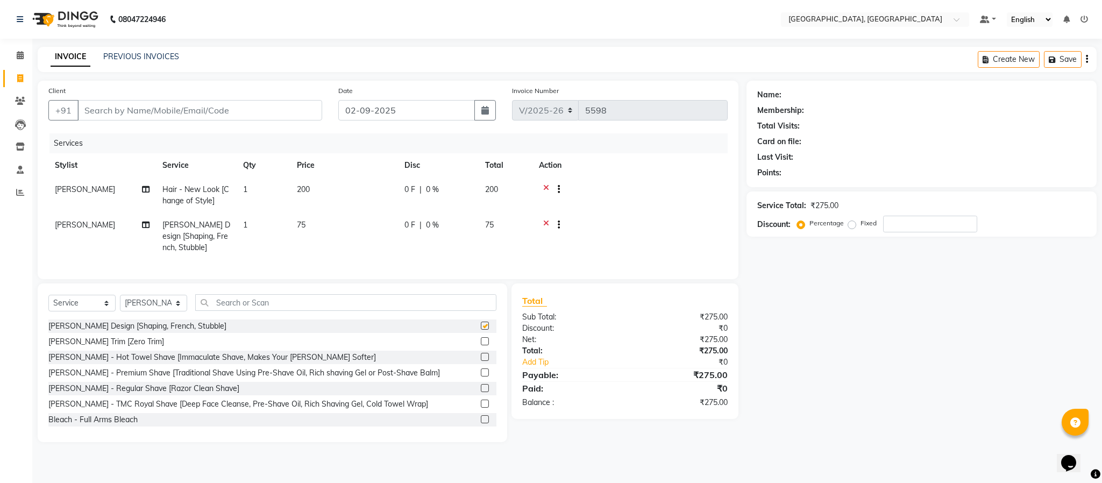
checkbox input "false"
click at [457, 307] on input "text" at bounding box center [345, 302] width 301 height 17
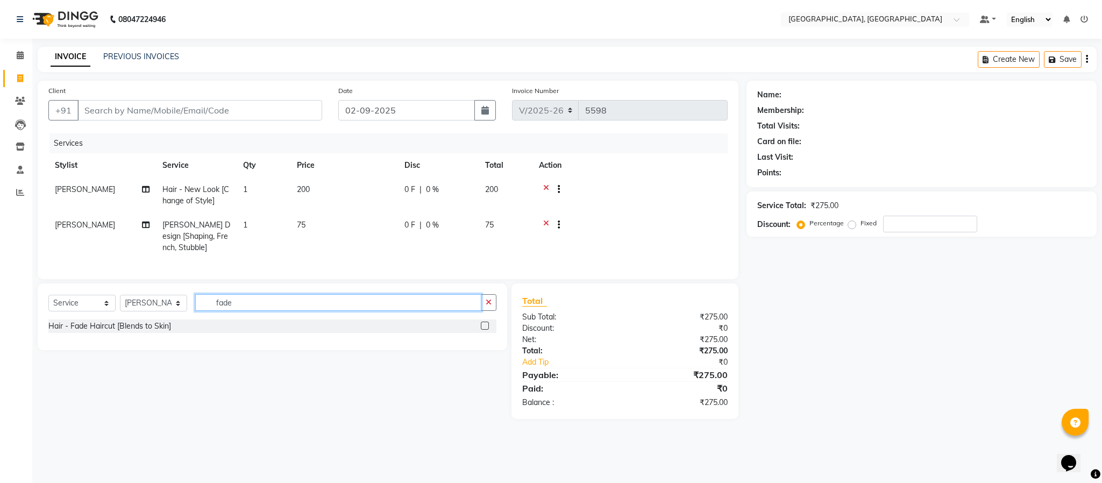
type input "fade"
click at [482, 330] on label at bounding box center [485, 326] width 8 height 8
click at [482, 330] on input "checkbox" at bounding box center [484, 326] width 7 height 7
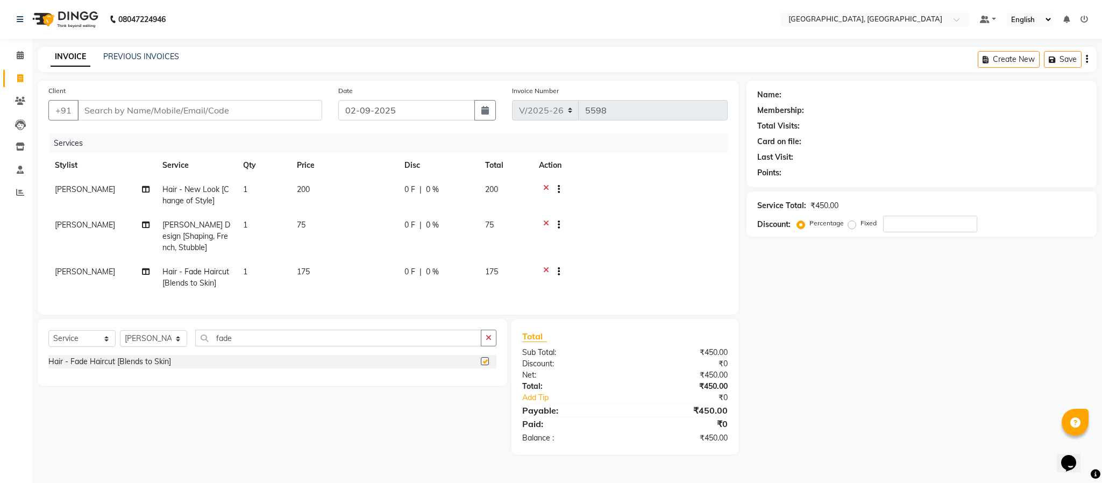
checkbox input "false"
click at [187, 107] on input "Client" at bounding box center [199, 110] width 245 height 20
type input "9"
type input "0"
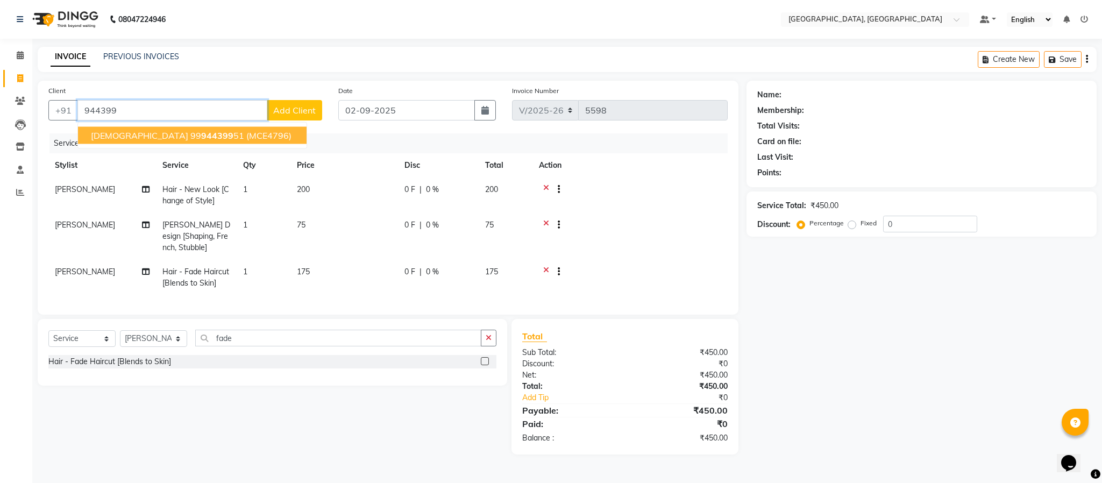
click at [246, 131] on span "(MCE4796)" at bounding box center [268, 135] width 45 height 11
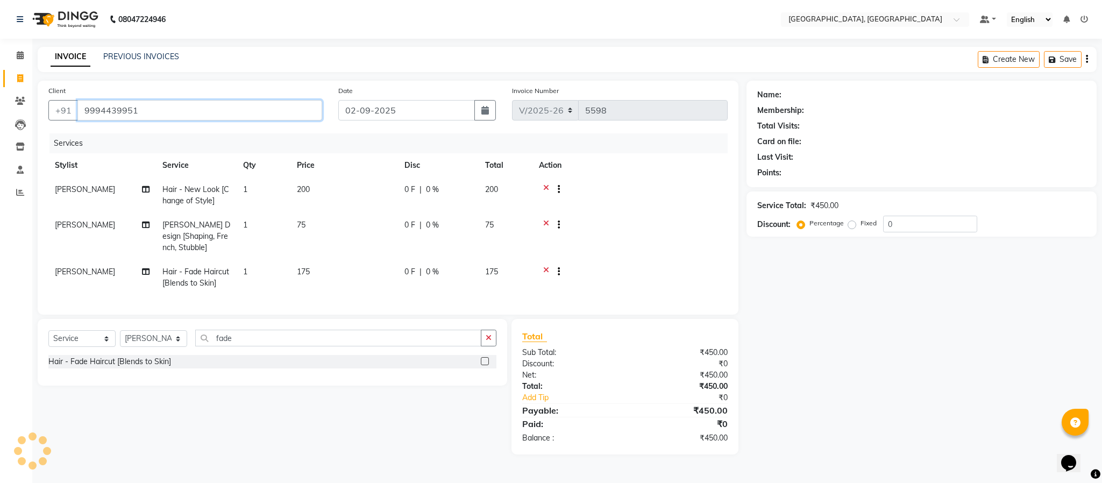
type input "9994439951"
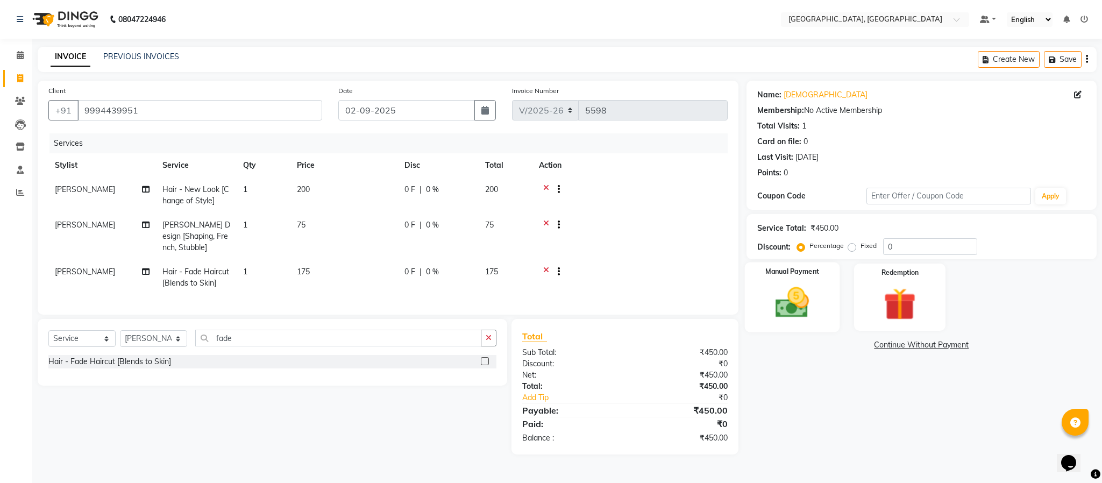
click at [785, 314] on img at bounding box center [792, 302] width 55 height 39
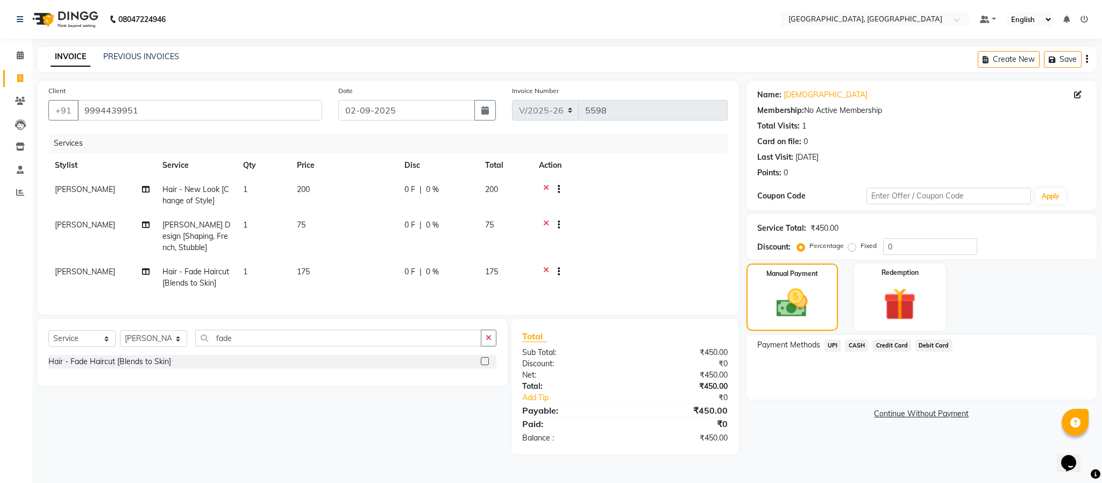
click at [831, 346] on span "UPI" at bounding box center [832, 345] width 17 height 12
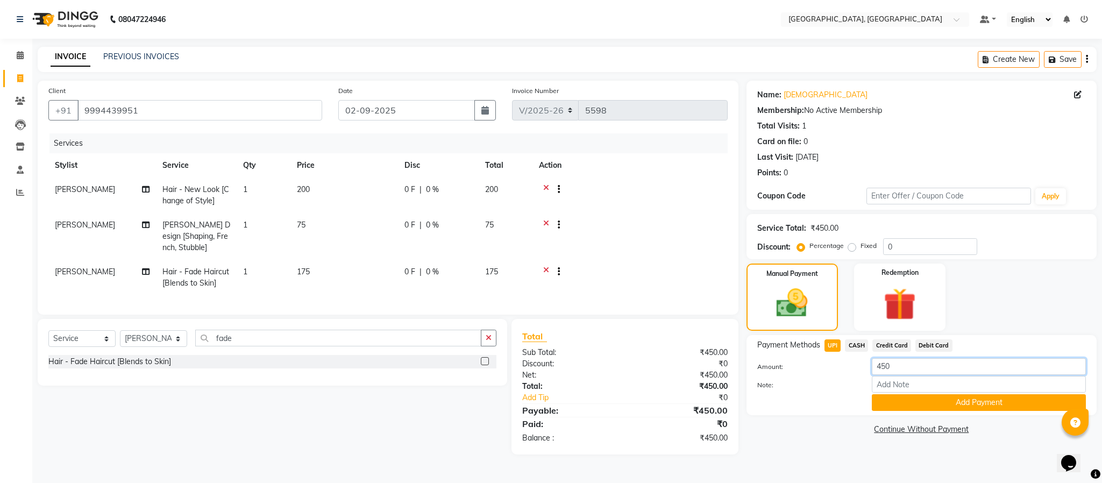
click at [902, 373] on input "450" at bounding box center [979, 366] width 214 height 17
type input "4"
type input "200"
click at [918, 404] on button "Add Payment" at bounding box center [979, 402] width 214 height 17
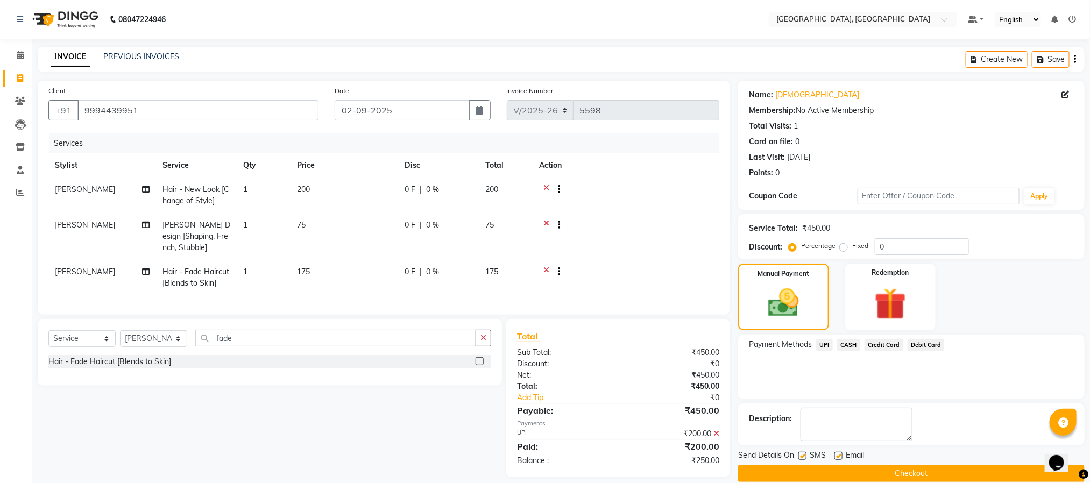
click at [852, 339] on span "CASH" at bounding box center [848, 345] width 23 height 12
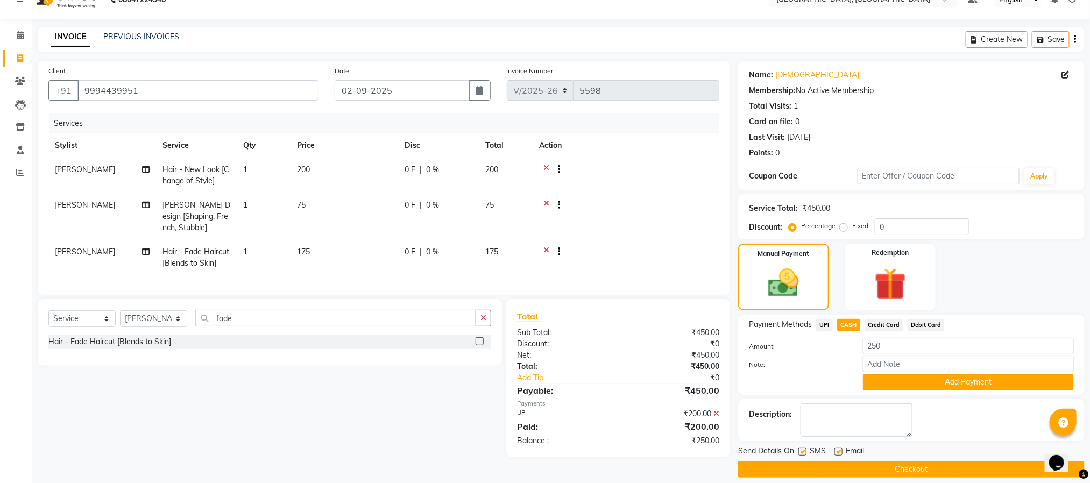
scroll to position [31, 0]
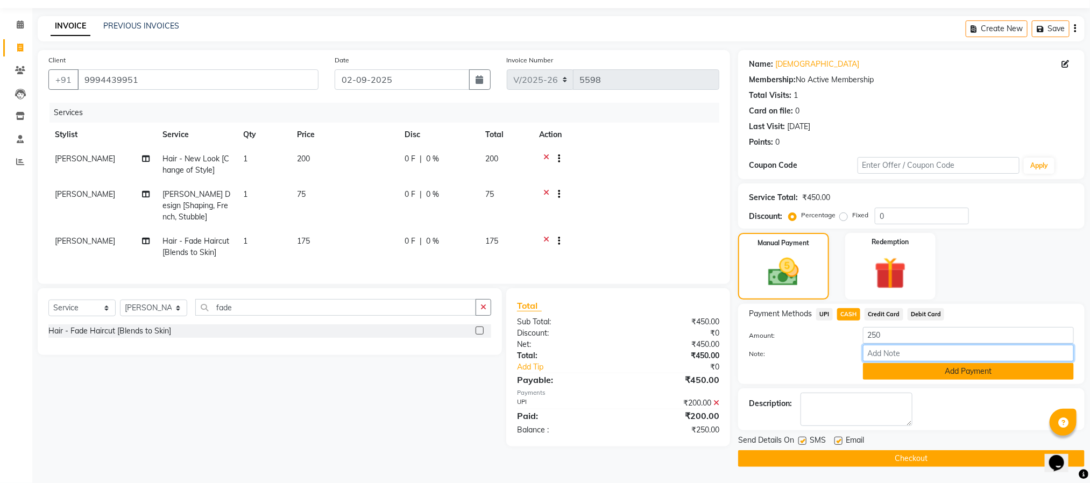
click at [899, 361] on div "Amount: 250 Note: Add Payment" at bounding box center [911, 353] width 325 height 53
click at [899, 368] on button "Add Payment" at bounding box center [968, 371] width 211 height 17
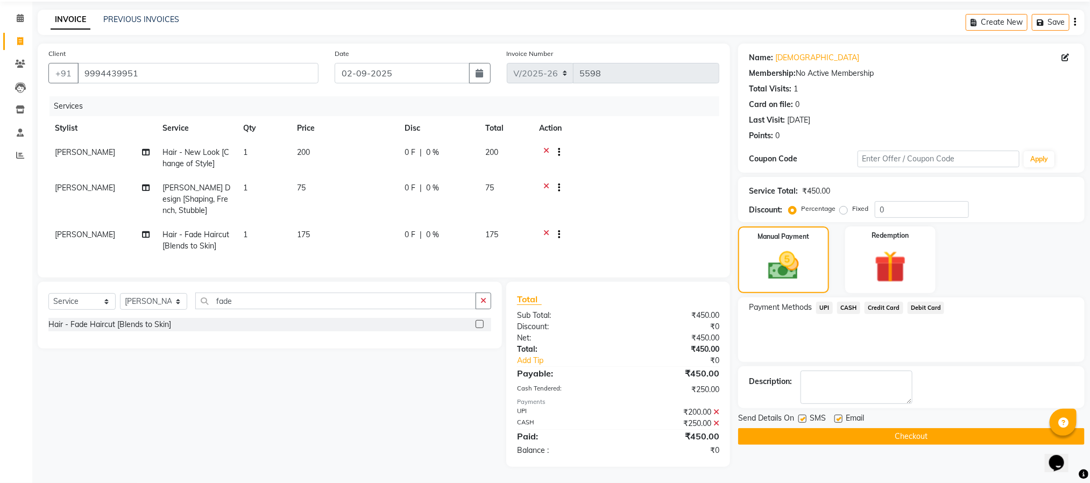
scroll to position [49, 0]
click at [945, 428] on button "Checkout" at bounding box center [911, 436] width 346 height 17
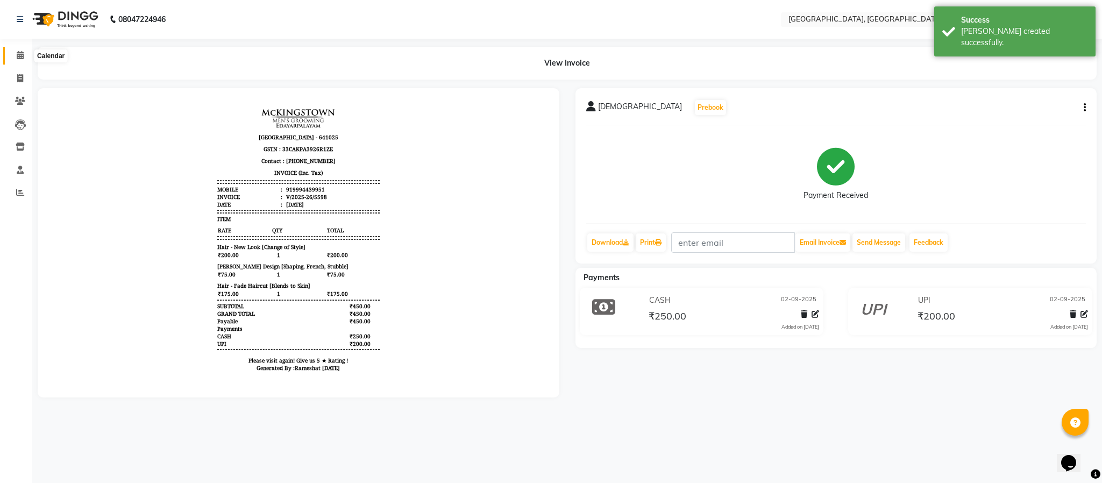
click at [11, 59] on span at bounding box center [20, 55] width 19 height 12
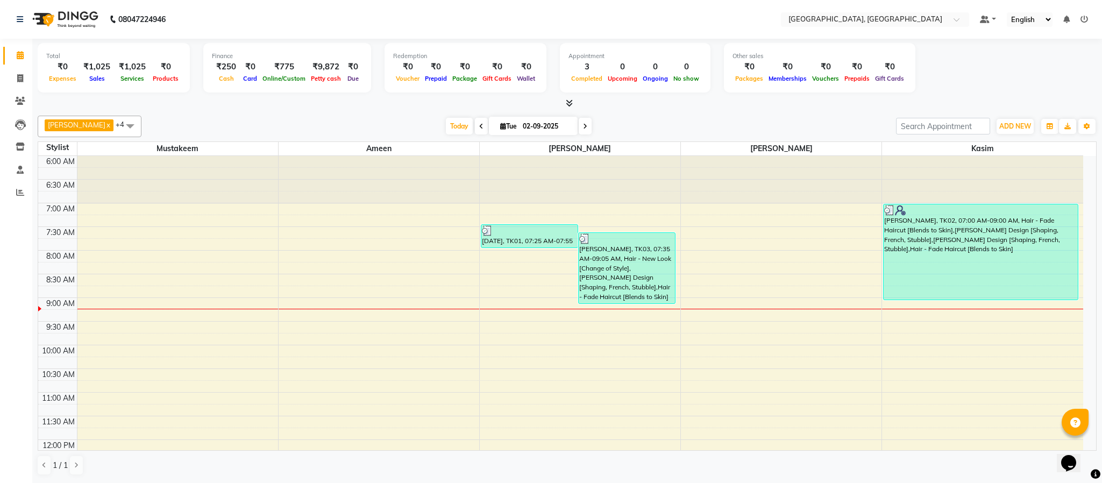
drag, startPoint x: 17, startPoint y: 77, endPoint x: 39, endPoint y: 83, distance: 22.7
click at [18, 78] on icon at bounding box center [20, 78] width 6 height 8
select select "4977"
select select "service"
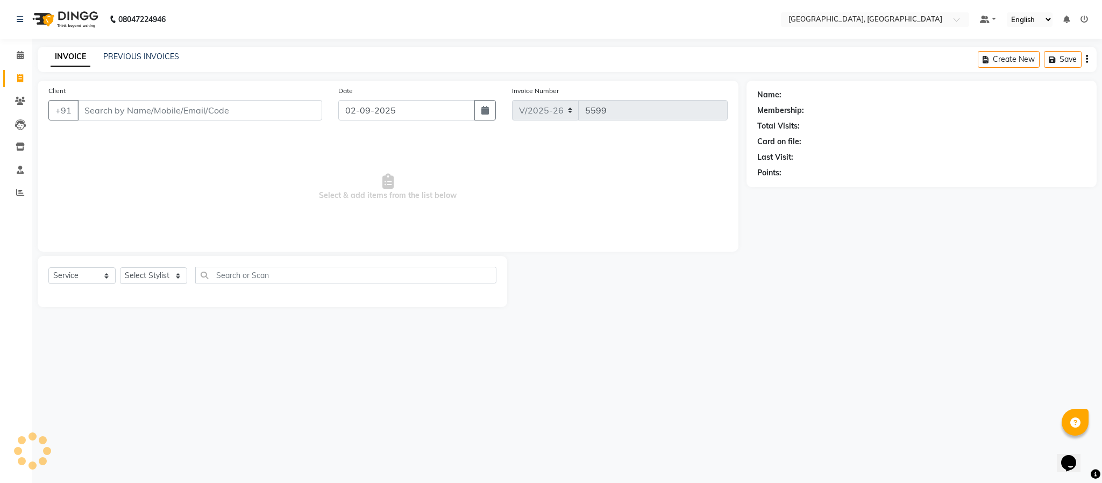
click at [153, 120] on input "Client" at bounding box center [199, 110] width 245 height 20
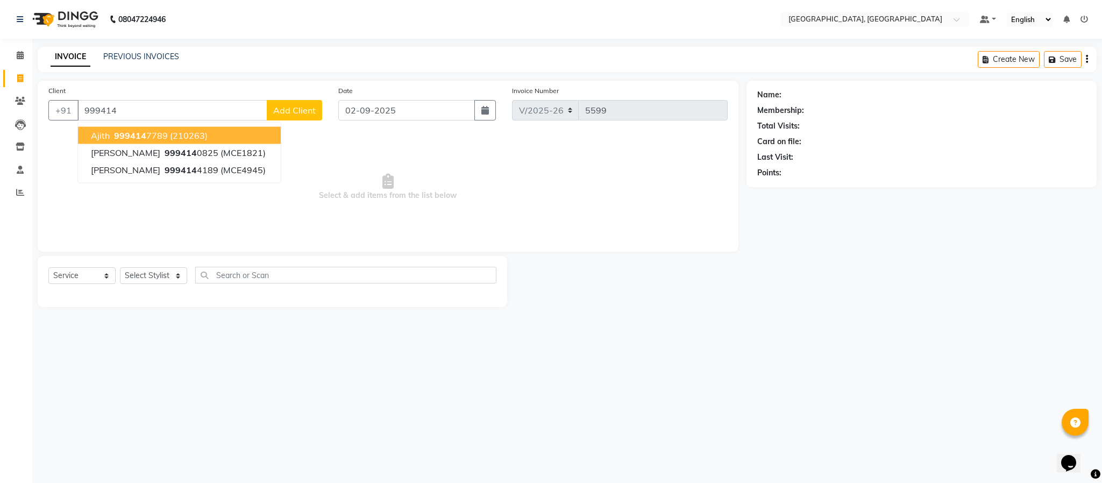
click at [157, 137] on ngb-highlight "999414 7789" at bounding box center [140, 135] width 56 height 11
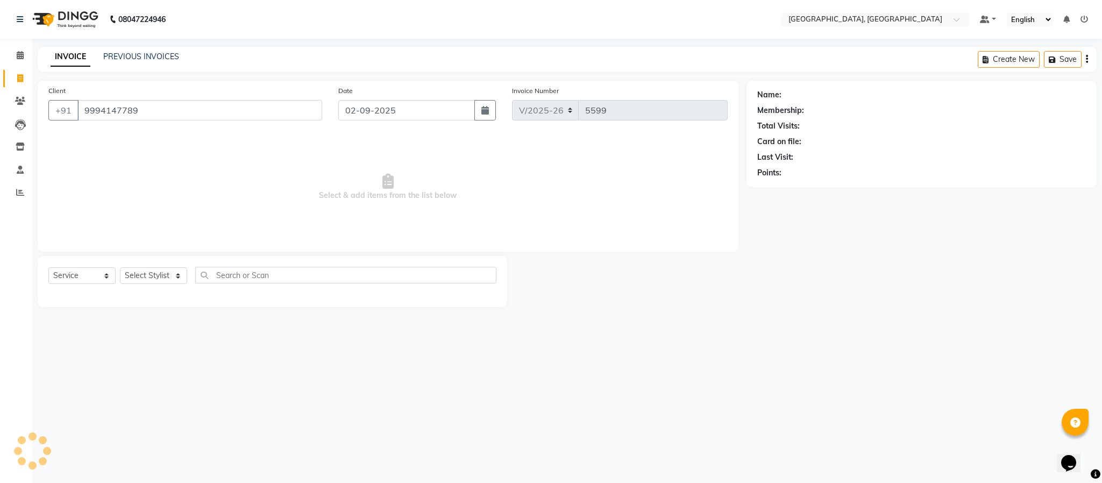
type input "9994147789"
click at [139, 282] on select "Select Stylist Ameen House Keeping [PERSON_NAME] [PERSON_NAME] Prathiswar [PERS…" at bounding box center [153, 275] width 67 height 17
select select "66371"
click at [120, 268] on select "Select Stylist Ameen House Keeping [PERSON_NAME] [PERSON_NAME] Prathiswar [PERS…" at bounding box center [153, 275] width 67 height 17
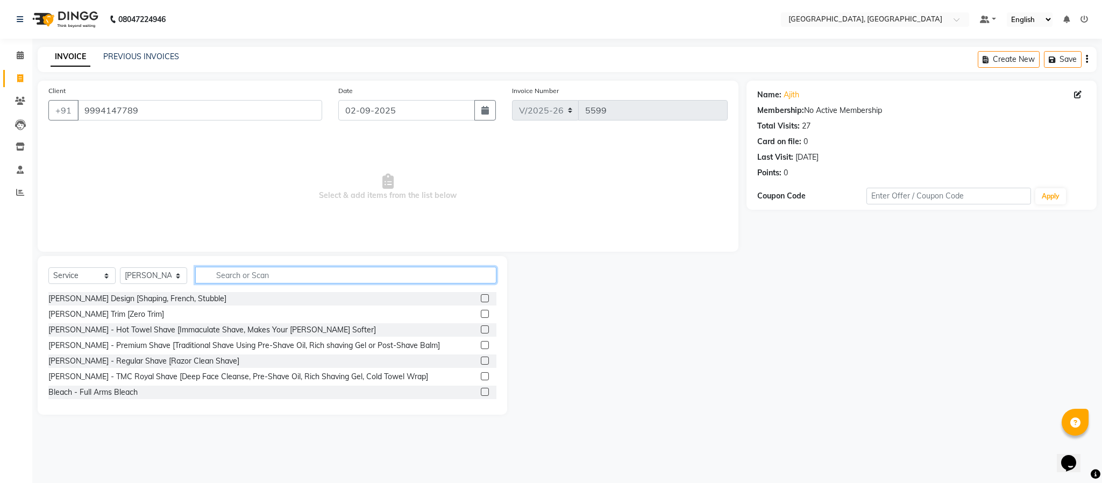
click at [239, 269] on input "text" at bounding box center [345, 275] width 301 height 17
click at [481, 294] on label at bounding box center [485, 298] width 8 height 8
click at [481, 295] on input "checkbox" at bounding box center [484, 298] width 7 height 7
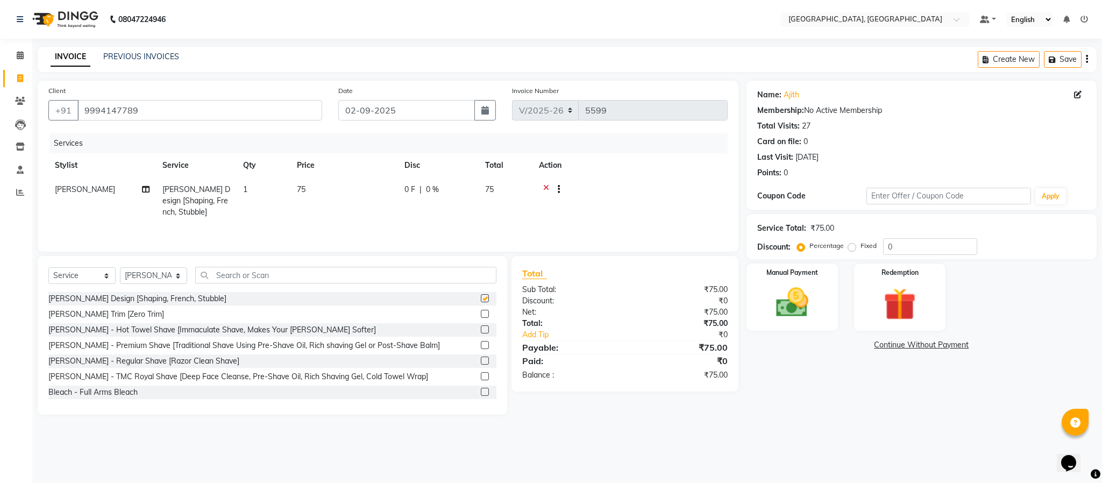
checkbox input "false"
click at [457, 283] on input "text" at bounding box center [345, 275] width 301 height 17
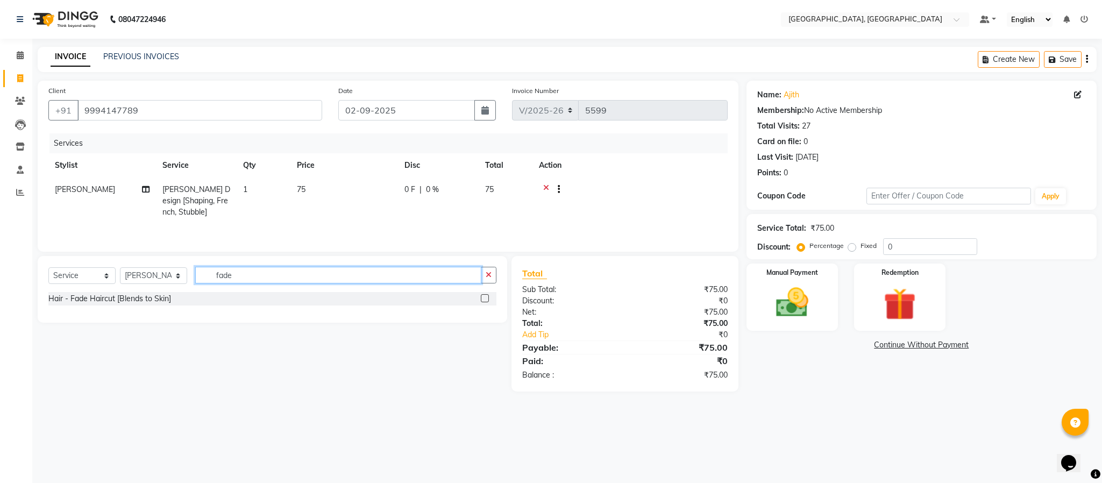
type input "fade"
click at [479, 302] on div "Hair - Fade Haircut [Blends to Skin]" at bounding box center [272, 298] width 448 height 13
click at [486, 300] on label at bounding box center [485, 298] width 8 height 8
click at [486, 300] on input "checkbox" at bounding box center [484, 298] width 7 height 7
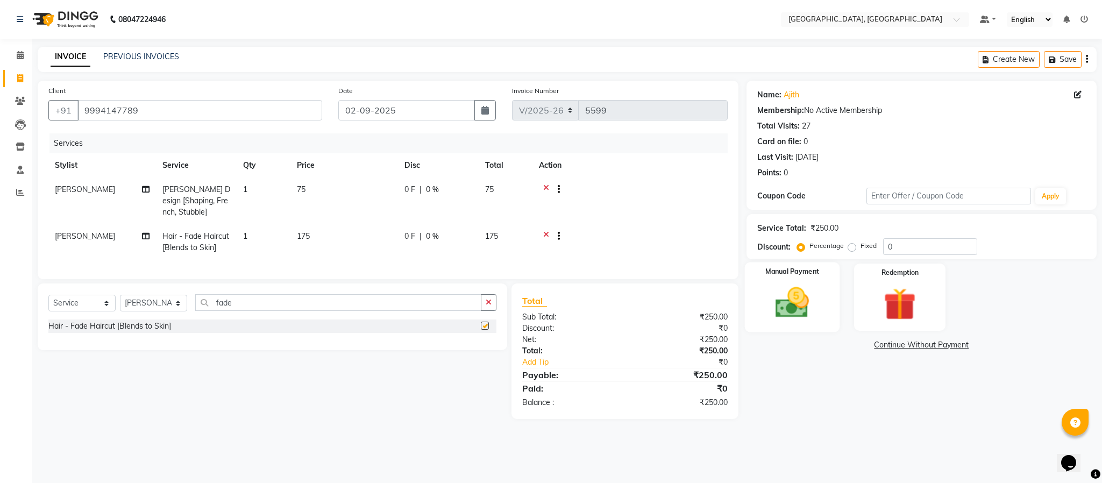
checkbox input "false"
click at [793, 310] on img at bounding box center [792, 302] width 55 height 39
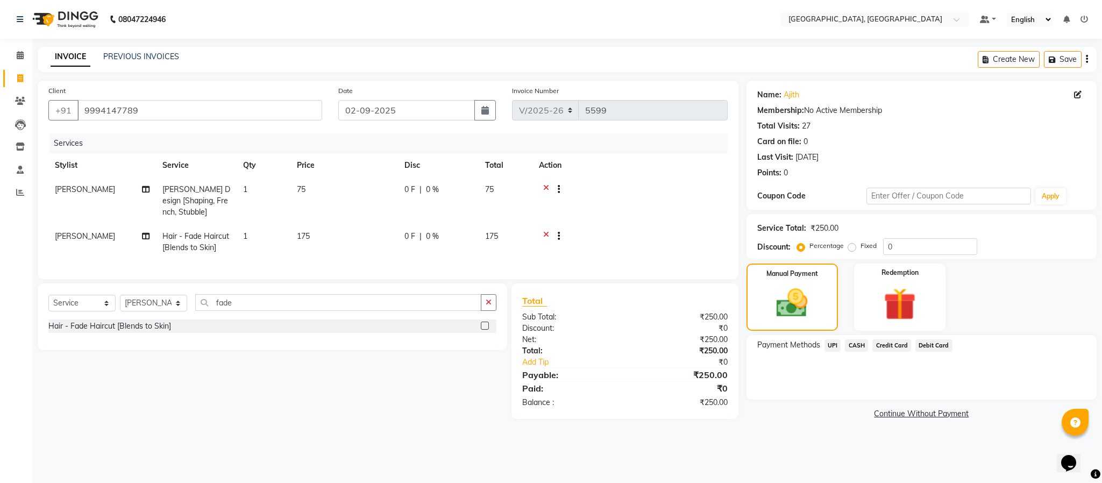
click at [831, 344] on span "UPI" at bounding box center [832, 345] width 17 height 12
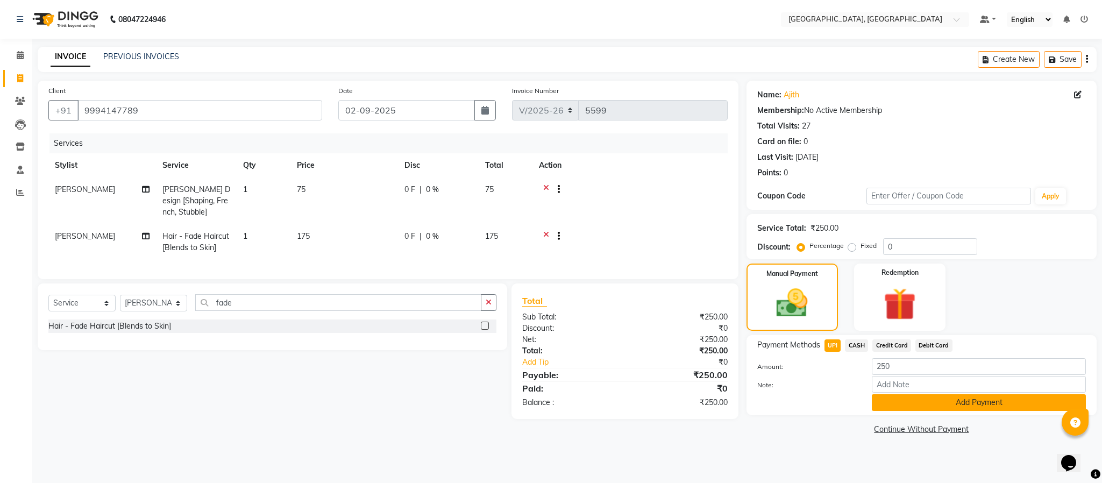
click at [894, 402] on button "Add Payment" at bounding box center [979, 402] width 214 height 17
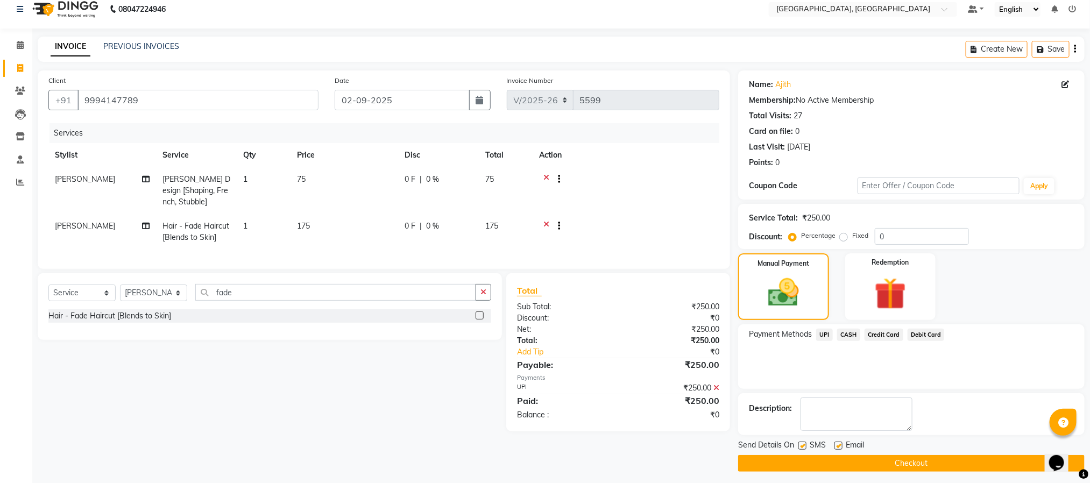
scroll to position [16, 0]
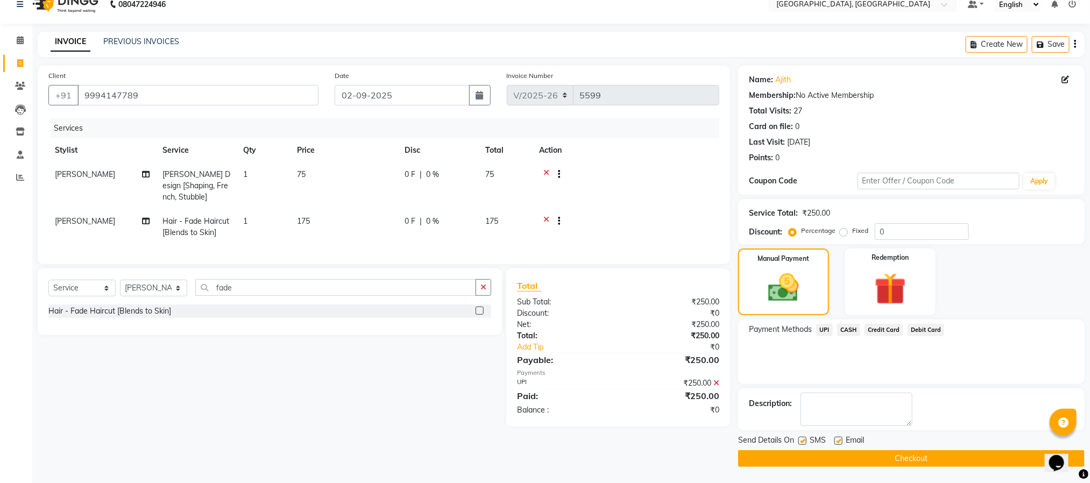
click at [914, 457] on button "Checkout" at bounding box center [911, 458] width 346 height 17
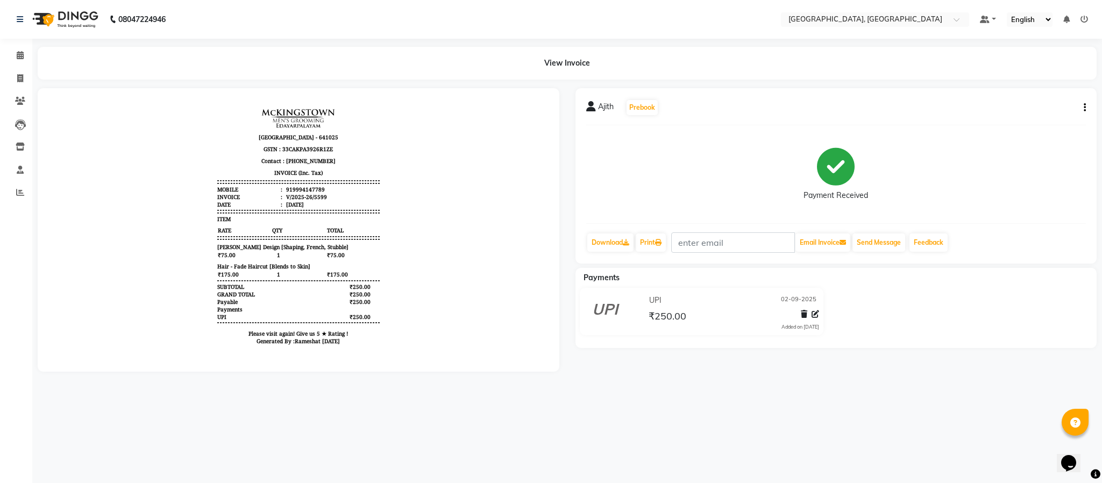
click at [413, 212] on div at bounding box center [299, 229] width 522 height 283
click at [23, 78] on icon at bounding box center [20, 78] width 6 height 8
select select "4977"
select select "service"
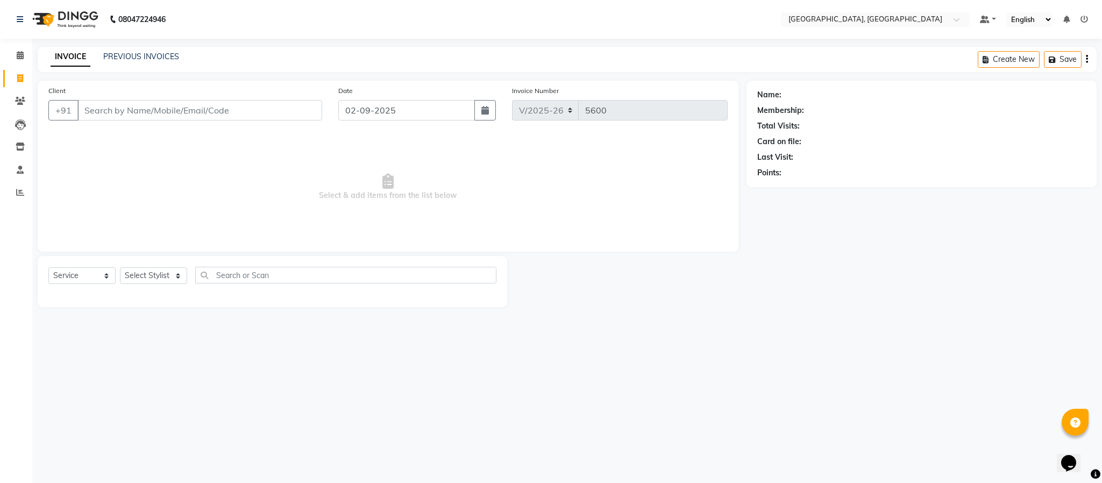
click at [176, 267] on div "Select Service Product Membership Package Voucher Prepaid Gift Card Select Styl…" at bounding box center [272, 279] width 448 height 25
click at [176, 276] on select "Select Stylist Ameen House Keeping [PERSON_NAME] [PERSON_NAME] Prathiswar [PERS…" at bounding box center [153, 275] width 67 height 17
select select "85156"
click at [120, 268] on select "Select Stylist Ameen House Keeping [PERSON_NAME] [PERSON_NAME] Prathiswar [PERS…" at bounding box center [153, 275] width 67 height 17
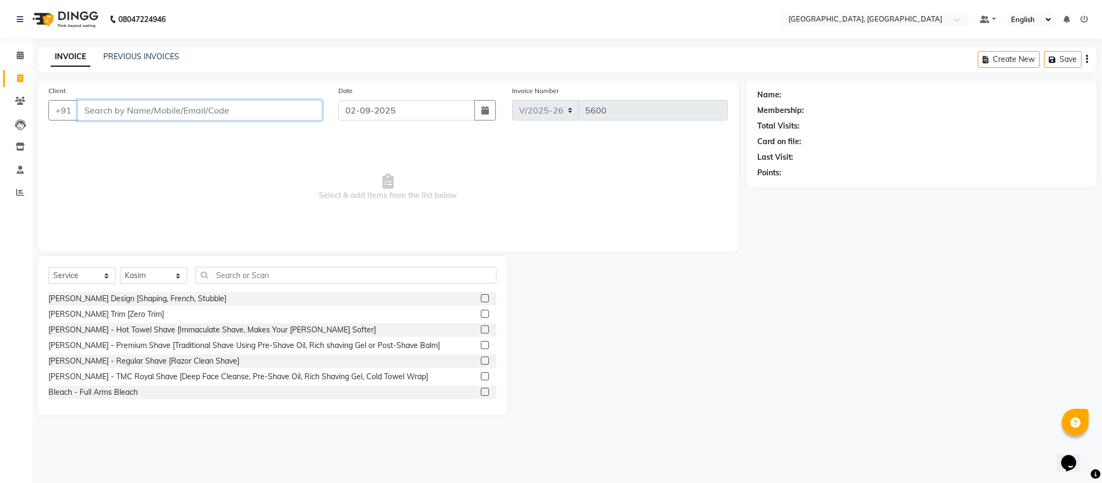
click at [158, 108] on input "Client" at bounding box center [199, 110] width 245 height 20
type input "8072505152"
click at [299, 111] on span "Add Client" at bounding box center [294, 110] width 42 height 11
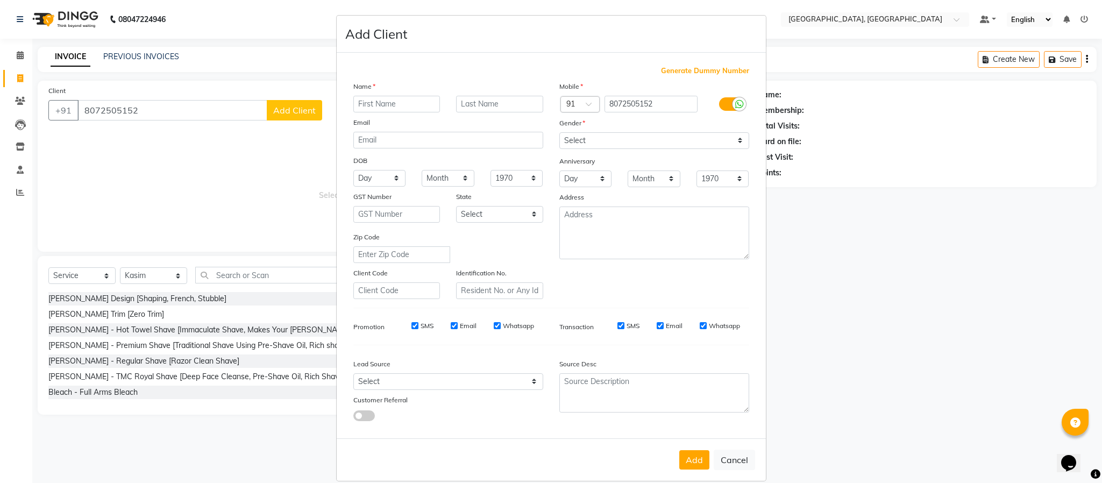
click at [244, 111] on ngb-modal-window "Add Client Generate Dummy Number Name Email DOB Day 01 02 03 04 05 06 07 08 09 …" at bounding box center [551, 241] width 1102 height 483
click at [658, 104] on input "8072505152" at bounding box center [650, 104] width 93 height 17
click at [716, 450] on button "Cancel" at bounding box center [734, 460] width 41 height 20
select select
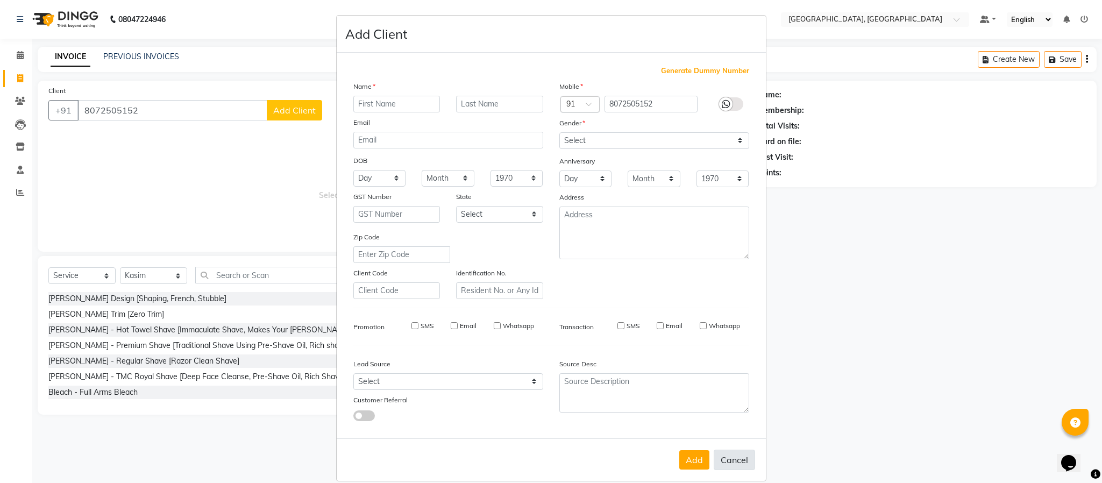
select select
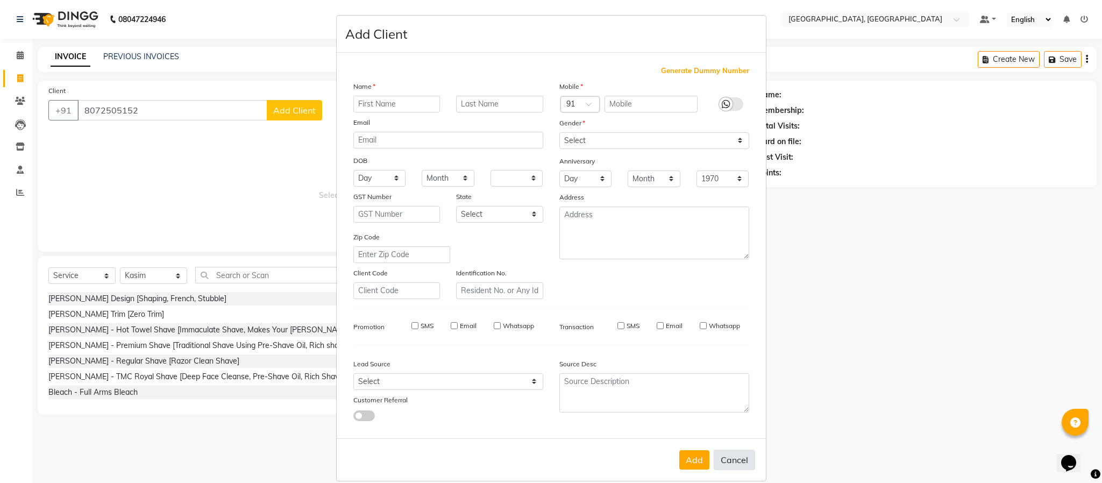
checkbox input "false"
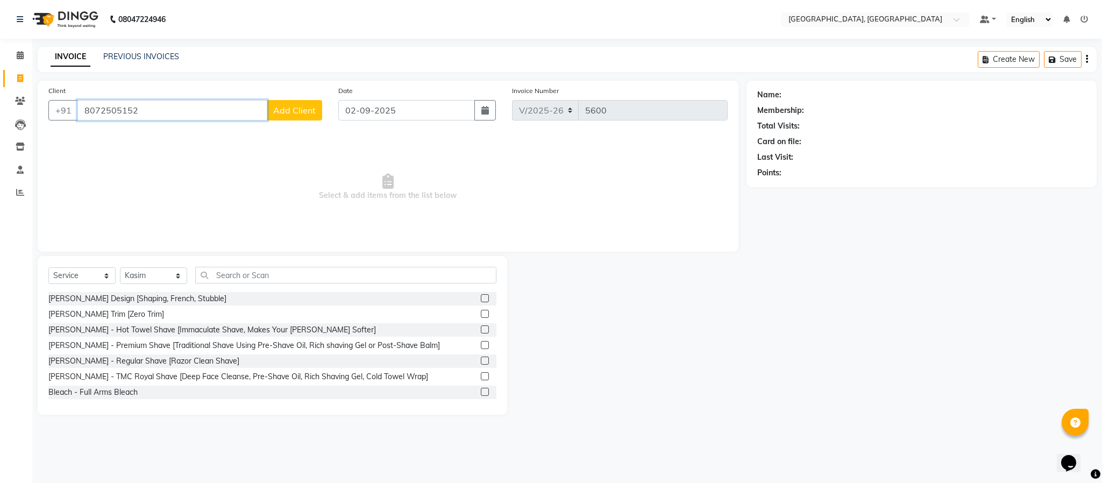
click at [202, 116] on input "8072505152" at bounding box center [172, 110] width 190 height 20
type input "8"
click at [187, 131] on span "(MCE5472)" at bounding box center [198, 135] width 45 height 11
type input "9092708242"
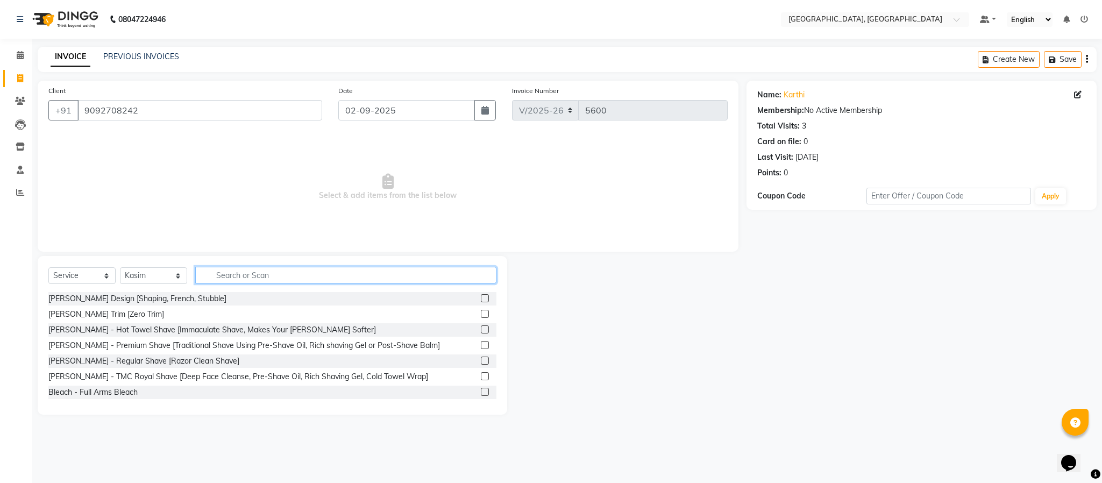
click at [393, 269] on input "text" at bounding box center [345, 275] width 301 height 17
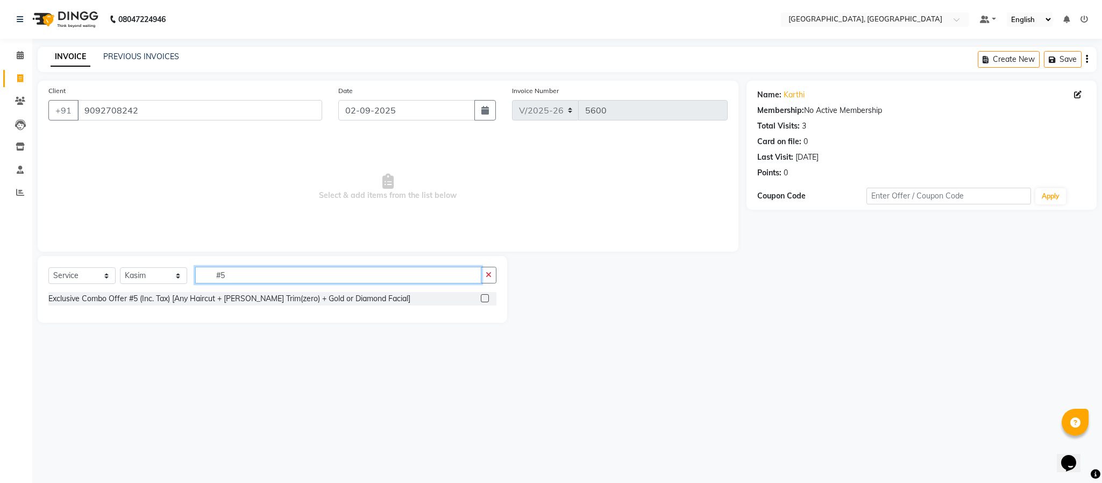
type input "#5"
click at [482, 299] on label at bounding box center [485, 298] width 8 height 8
click at [482, 299] on input "checkbox" at bounding box center [484, 298] width 7 height 7
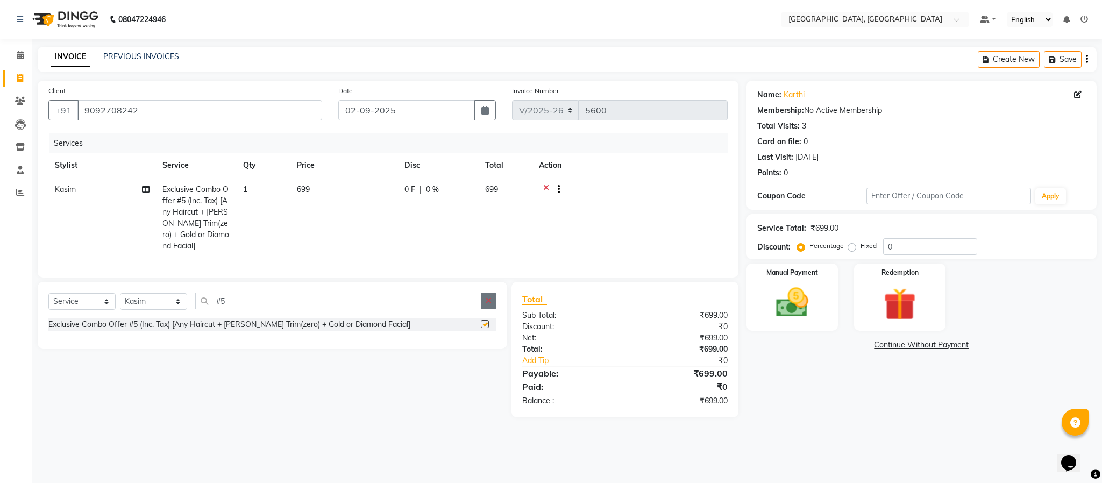
checkbox input "false"
click at [486, 299] on icon "button" at bounding box center [489, 301] width 6 height 8
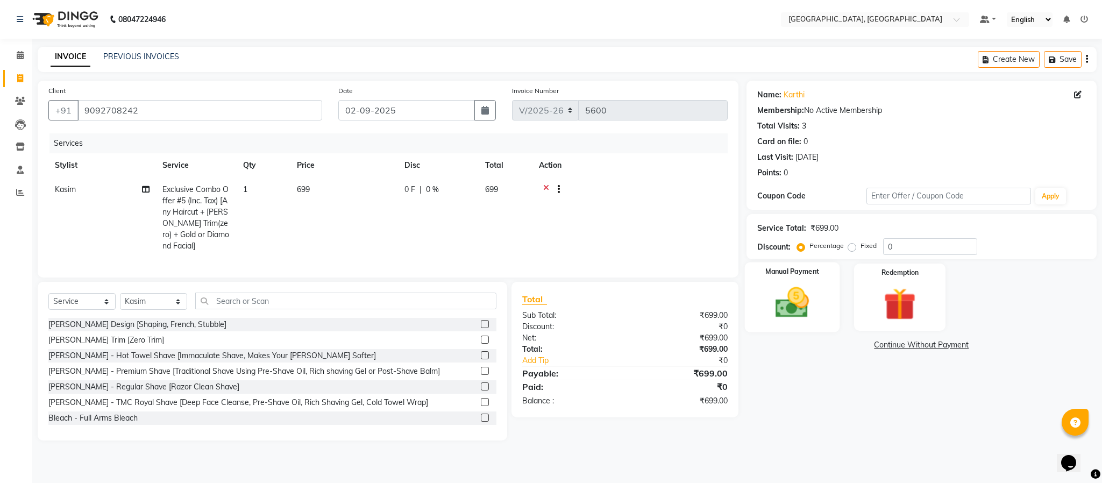
click at [804, 292] on img at bounding box center [792, 302] width 55 height 39
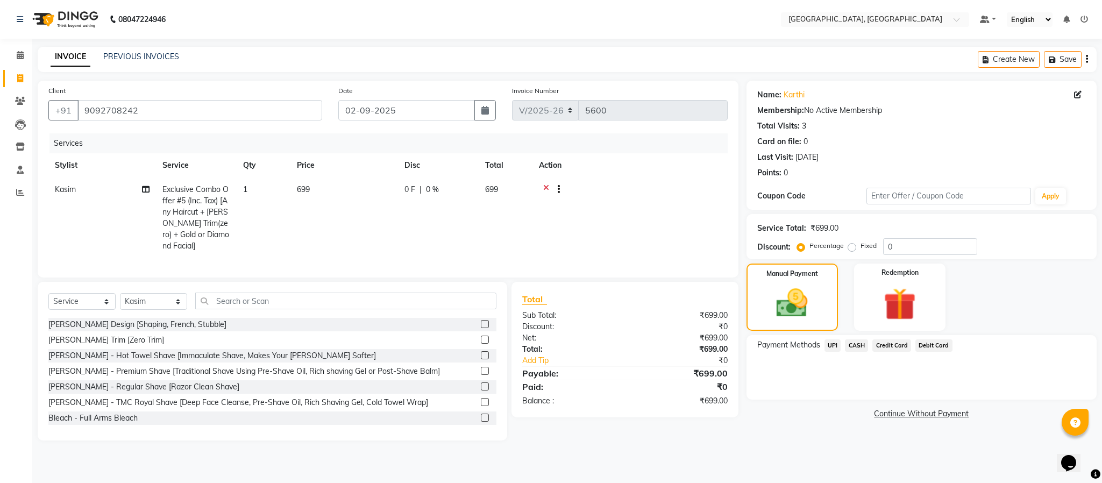
click at [831, 343] on span "UPI" at bounding box center [832, 345] width 17 height 12
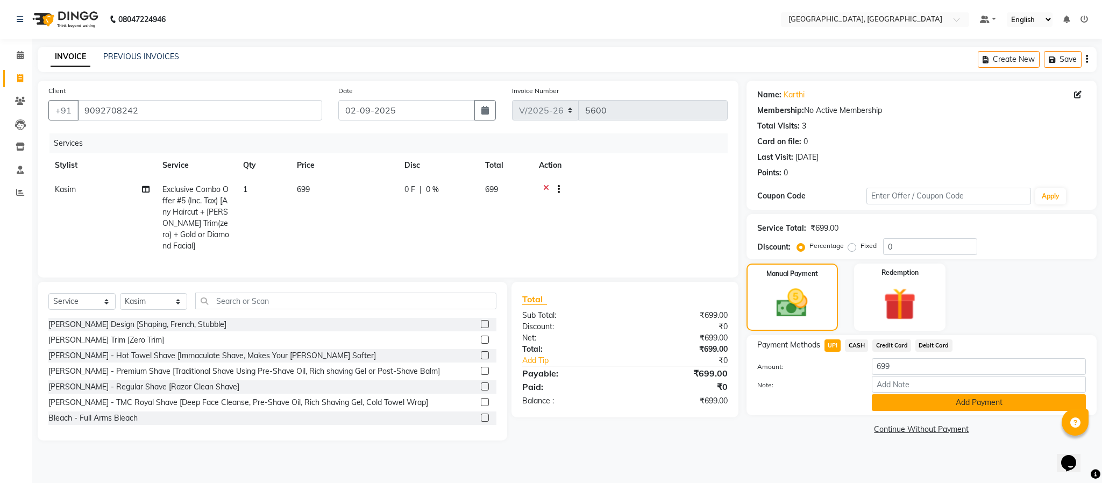
click at [941, 402] on button "Add Payment" at bounding box center [979, 402] width 214 height 17
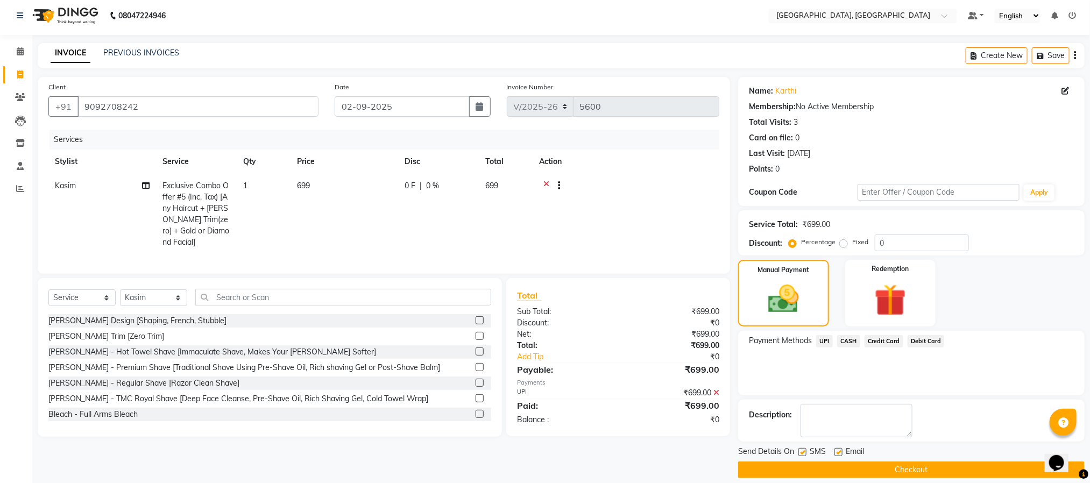
scroll to position [16, 0]
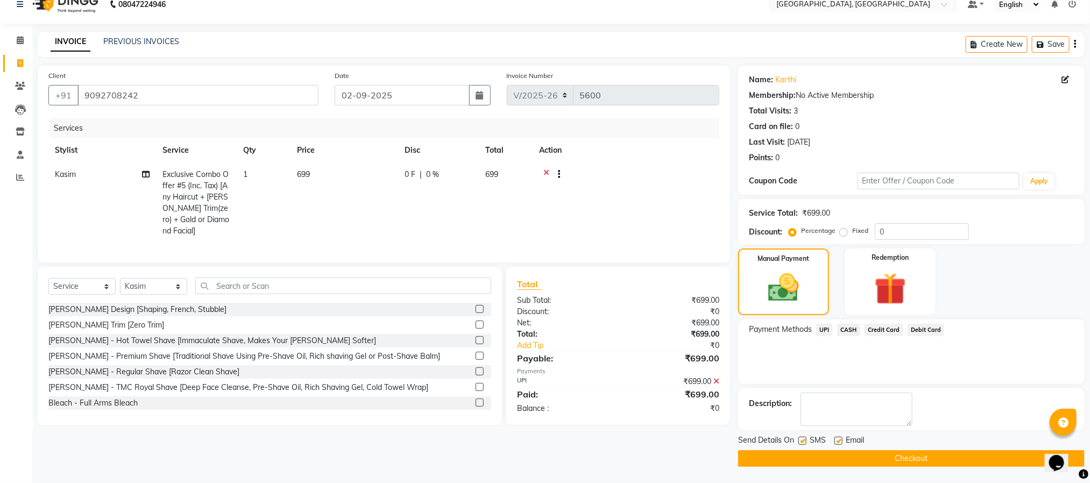
click at [827, 331] on span "UPI" at bounding box center [824, 330] width 17 height 12
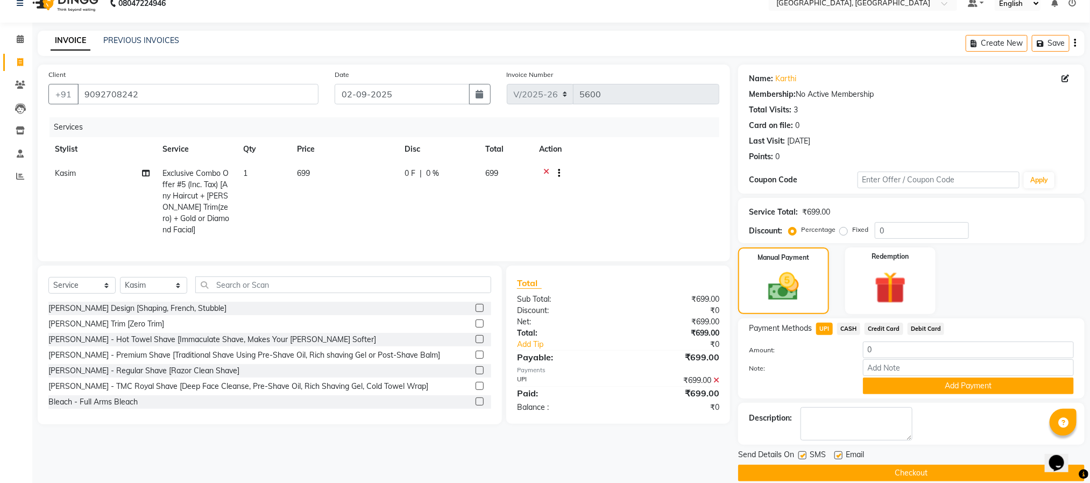
scroll to position [31, 0]
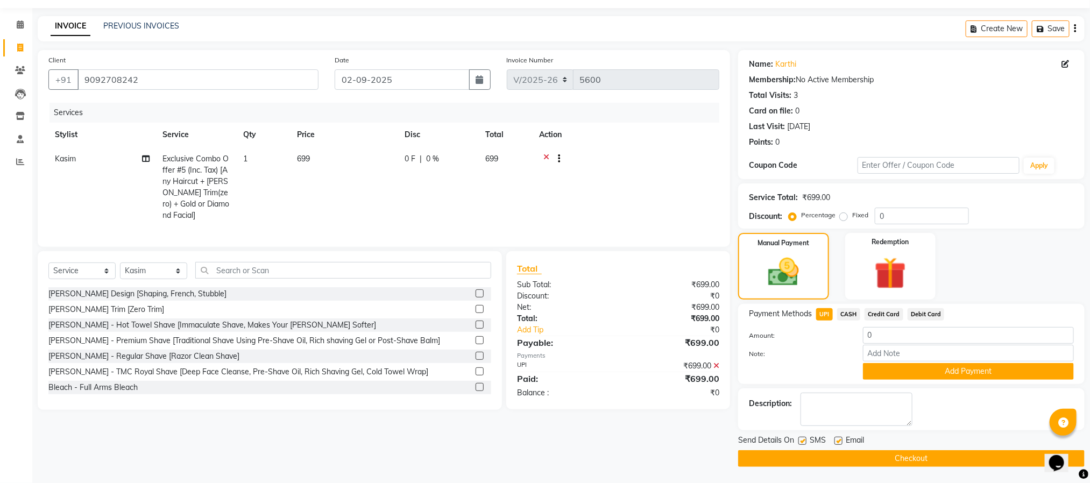
click at [990, 457] on button "Checkout" at bounding box center [911, 458] width 346 height 17
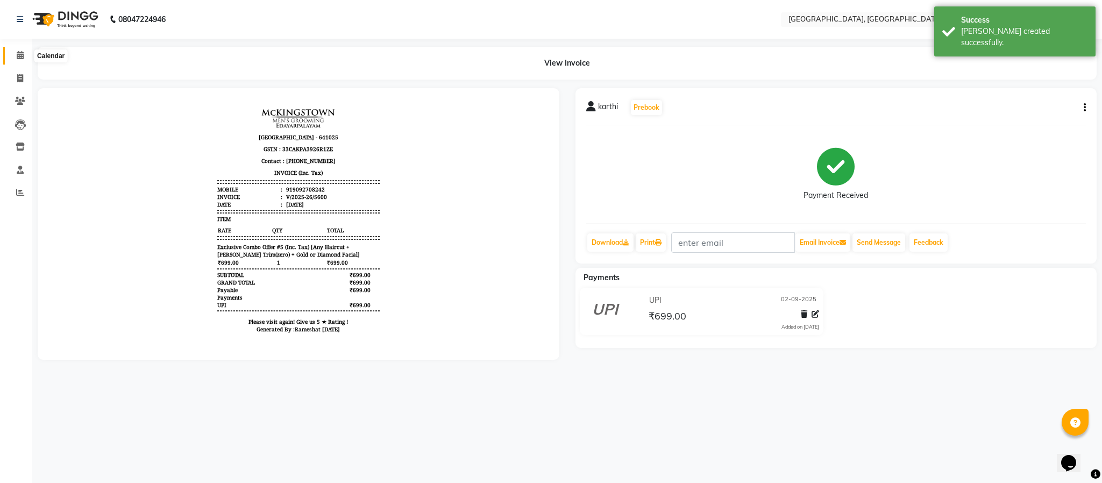
click at [22, 53] on icon at bounding box center [20, 55] width 7 height 8
